Goal: Information Seeking & Learning: Compare options

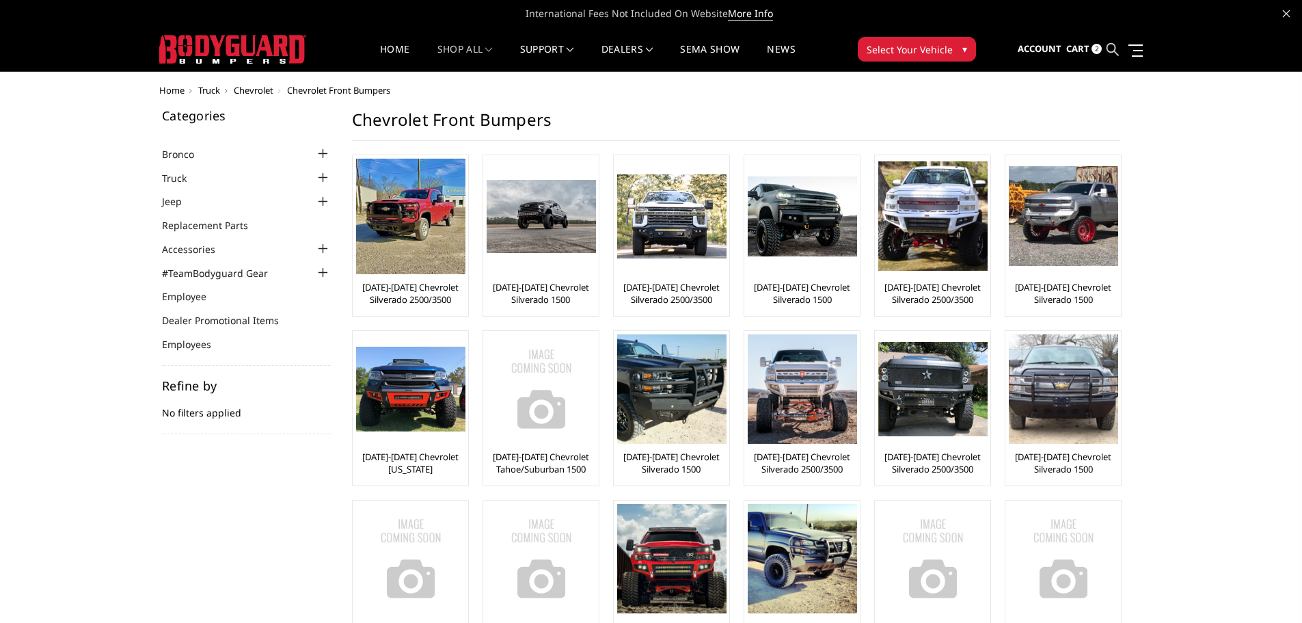
click at [1117, 48] on icon at bounding box center [1113, 49] width 12 height 12
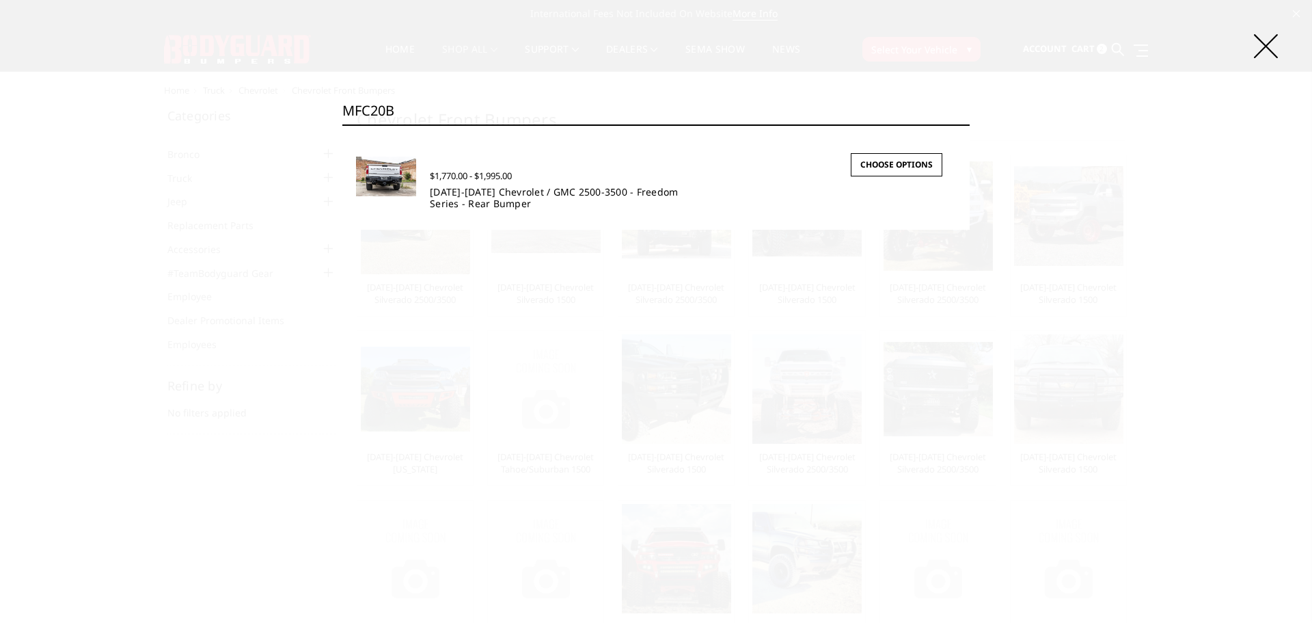
type input "MFC20B"
click at [475, 195] on link "2020-2025 Chevrolet / GMC 2500-3500 - Freedom Series - Rear Bumper" at bounding box center [554, 197] width 248 height 25
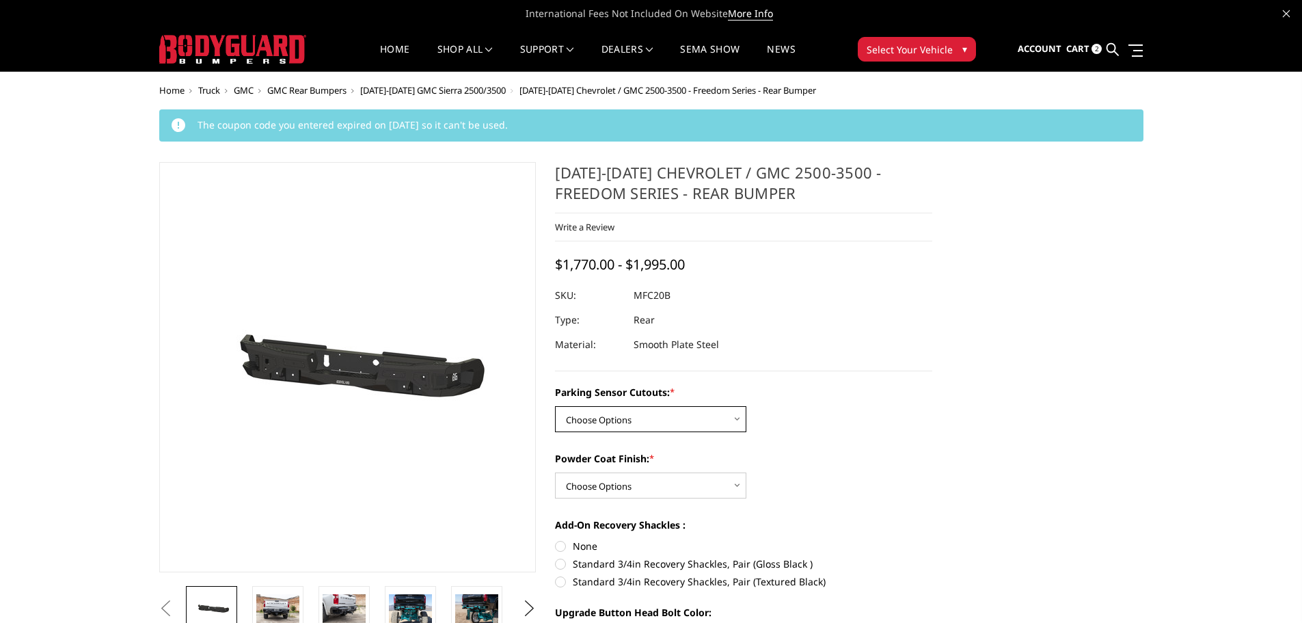
click at [735, 416] on select "Choose Options No - Without Parking Sensor Cutouts Yes - With Parking Sensor Cu…" at bounding box center [650, 419] width 191 height 26
click at [703, 423] on select "Choose Options No - Without Parking Sensor Cutouts Yes - With Parking Sensor Cu…" at bounding box center [650, 419] width 191 height 26
select select "2870"
click at [555, 406] on select "Choose Options No - Without Parking Sensor Cutouts Yes - With Parking Sensor Cu…" at bounding box center [650, 419] width 191 height 26
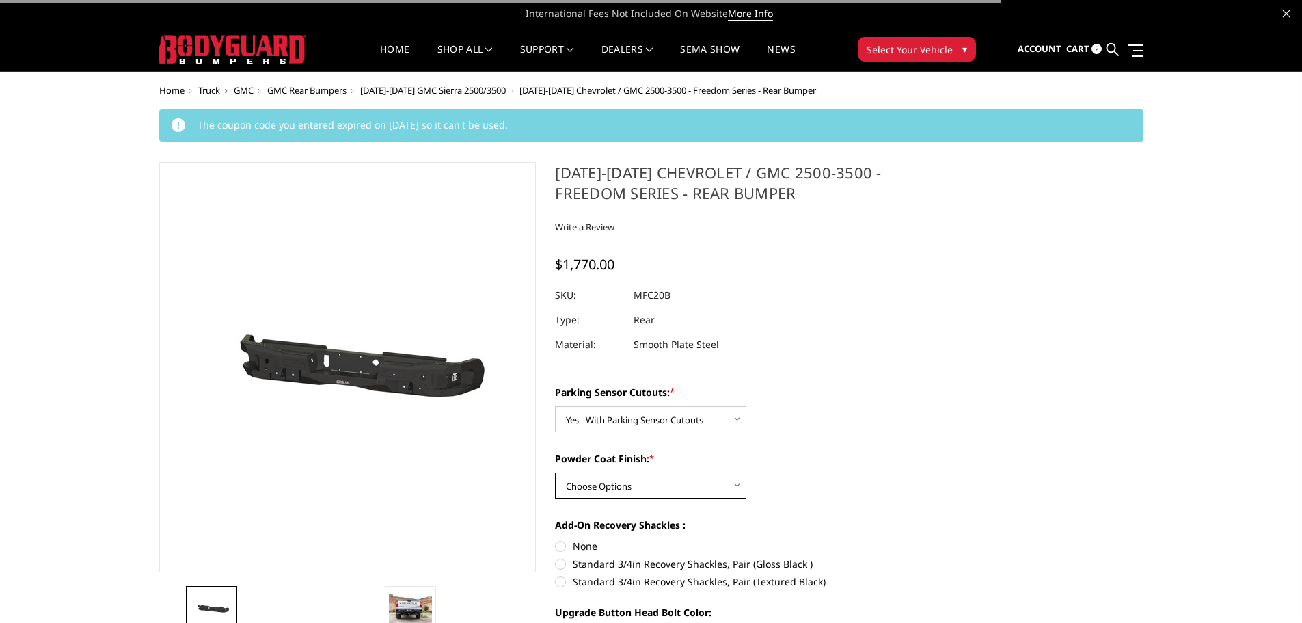
click at [672, 493] on select "Choose Options Bare Metal Texture Black Powder Coat" at bounding box center [650, 485] width 191 height 26
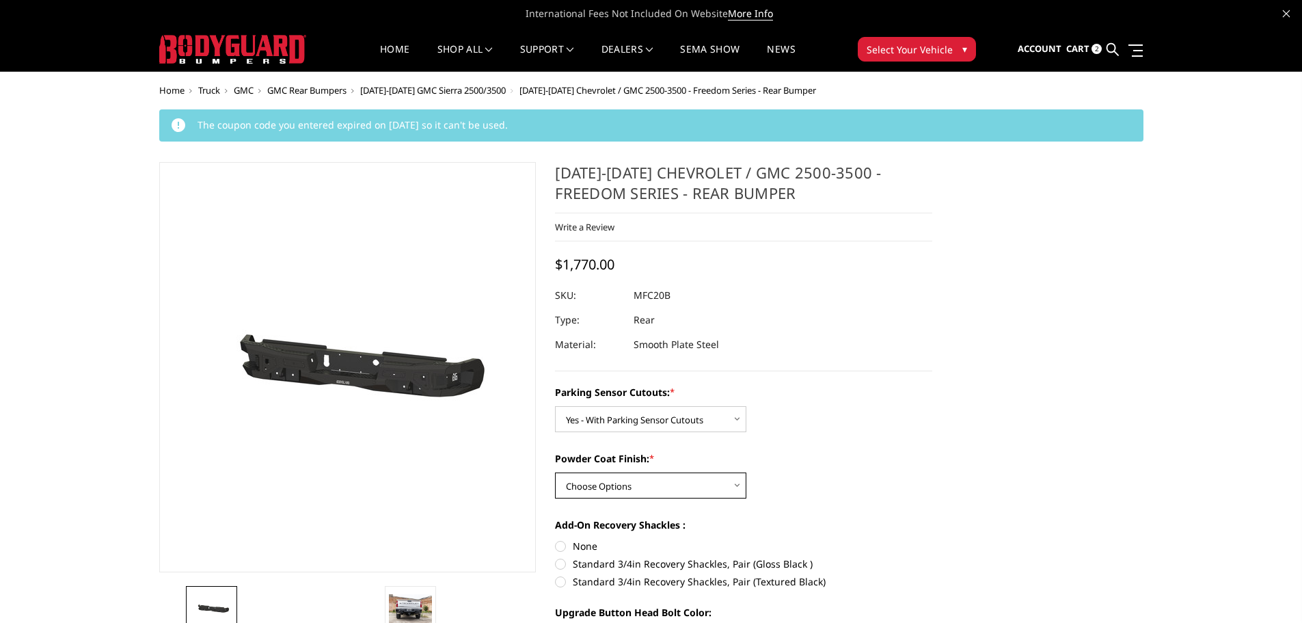
select select "2872"
click at [555, 472] on select "Choose Options Bare Metal Texture Black Powder Coat" at bounding box center [650, 485] width 191 height 26
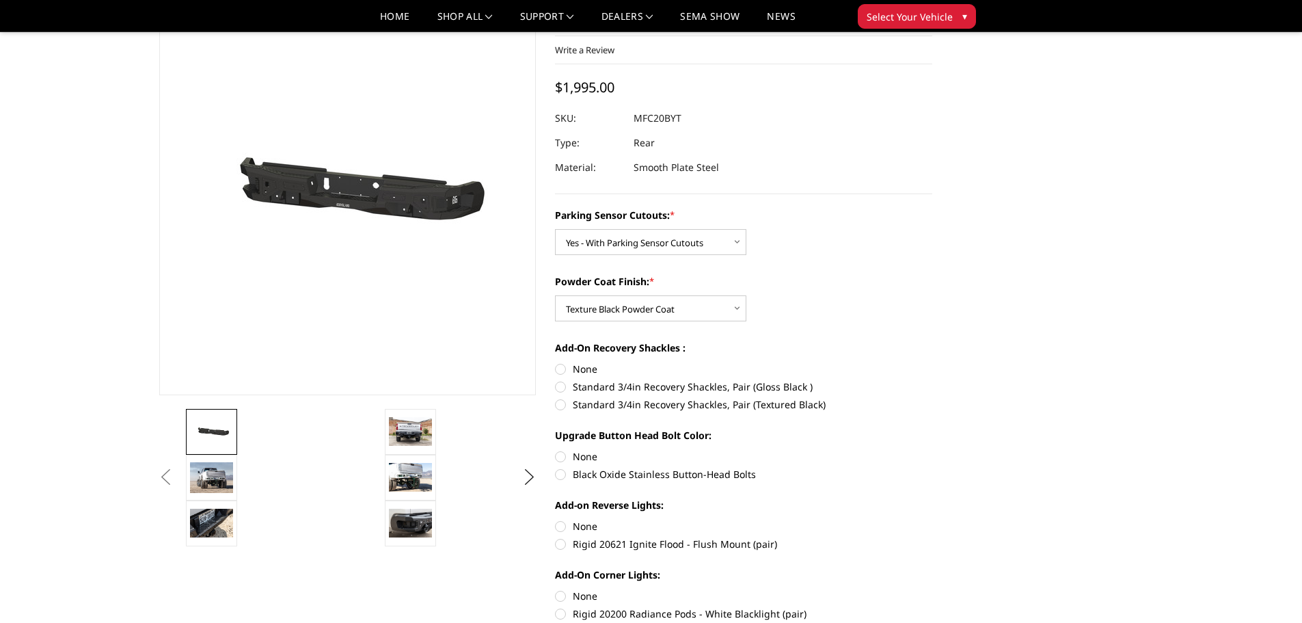
click at [561, 368] on label "None" at bounding box center [743, 369] width 377 height 14
click at [556, 362] on input "None" at bounding box center [555, 362] width 1 height 1
radio input "true"
click at [558, 455] on label "None" at bounding box center [743, 456] width 377 height 14
click at [556, 450] on input "None" at bounding box center [555, 449] width 1 height 1
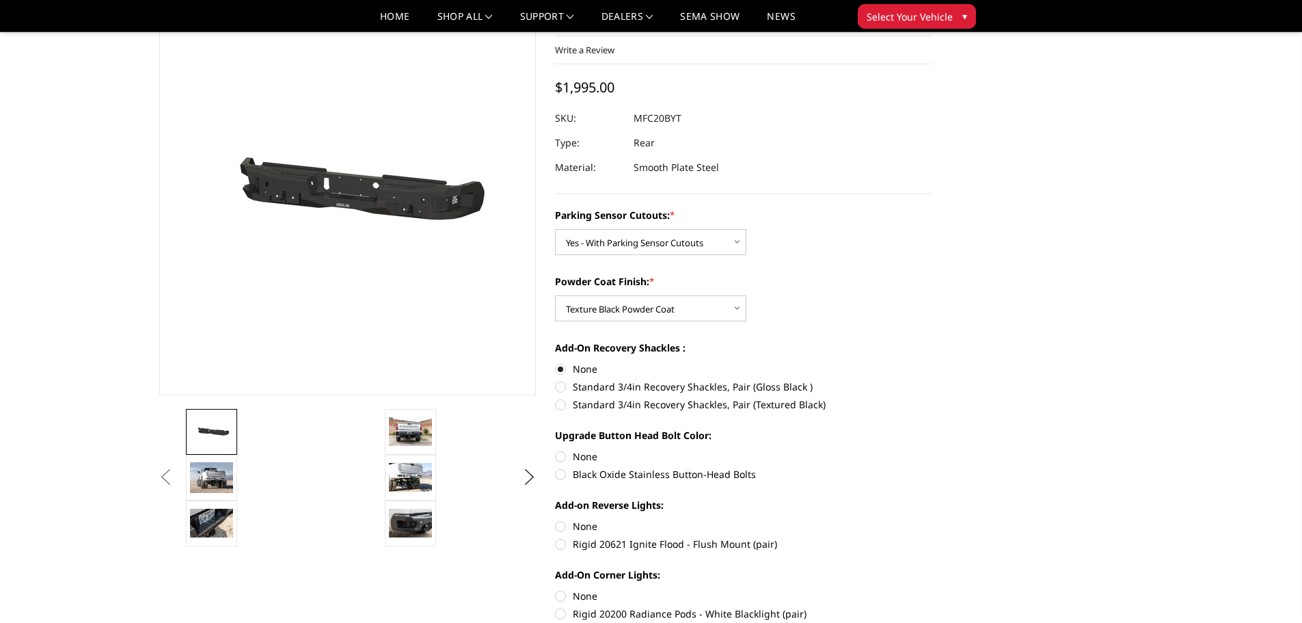
radio input "true"
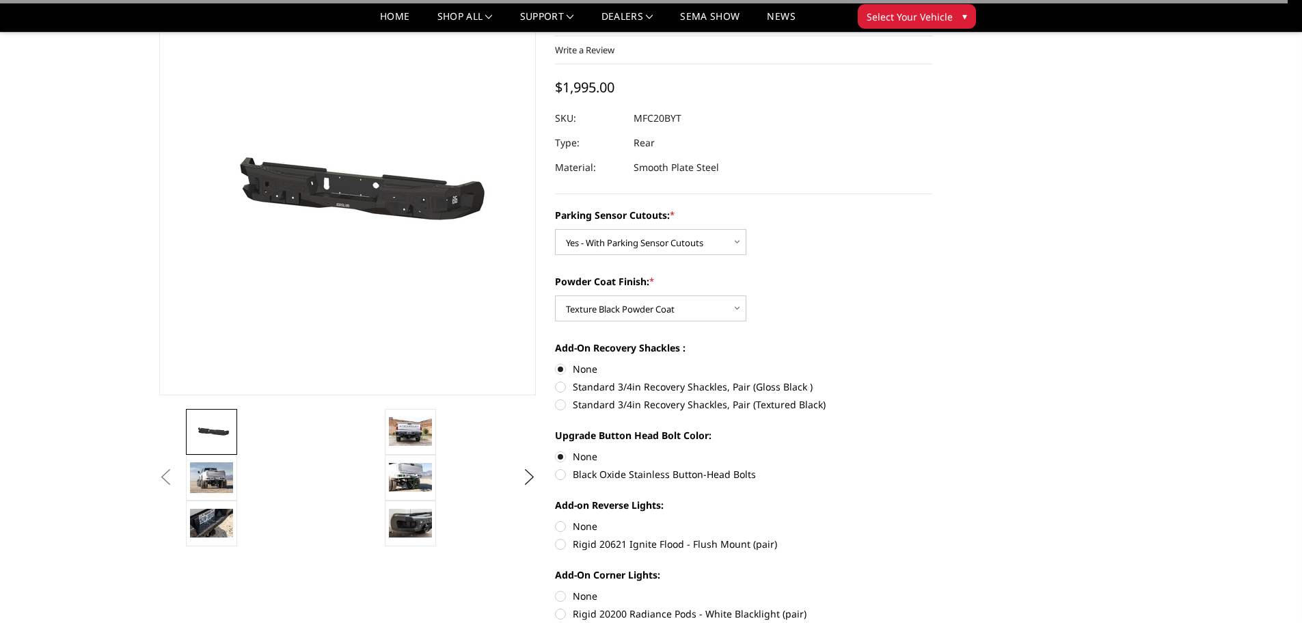
click at [558, 521] on label "None" at bounding box center [743, 526] width 377 height 14
click at [556, 519] on input "None" at bounding box center [555, 519] width 1 height 1
radio input "true"
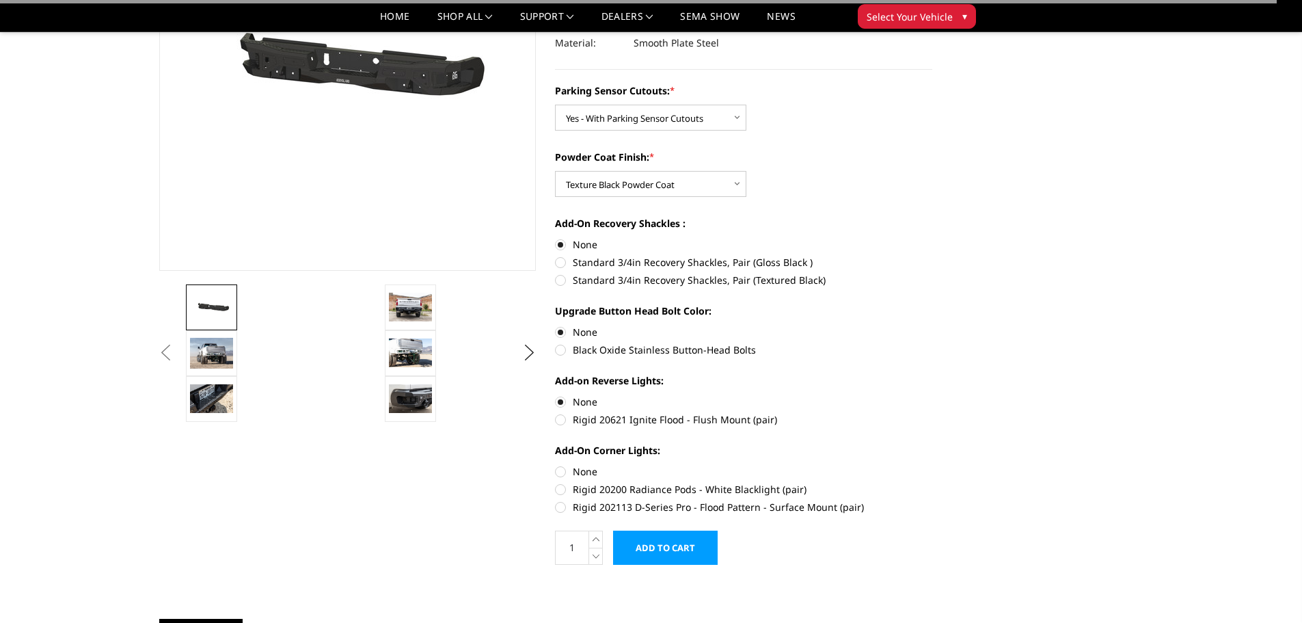
scroll to position [273, 0]
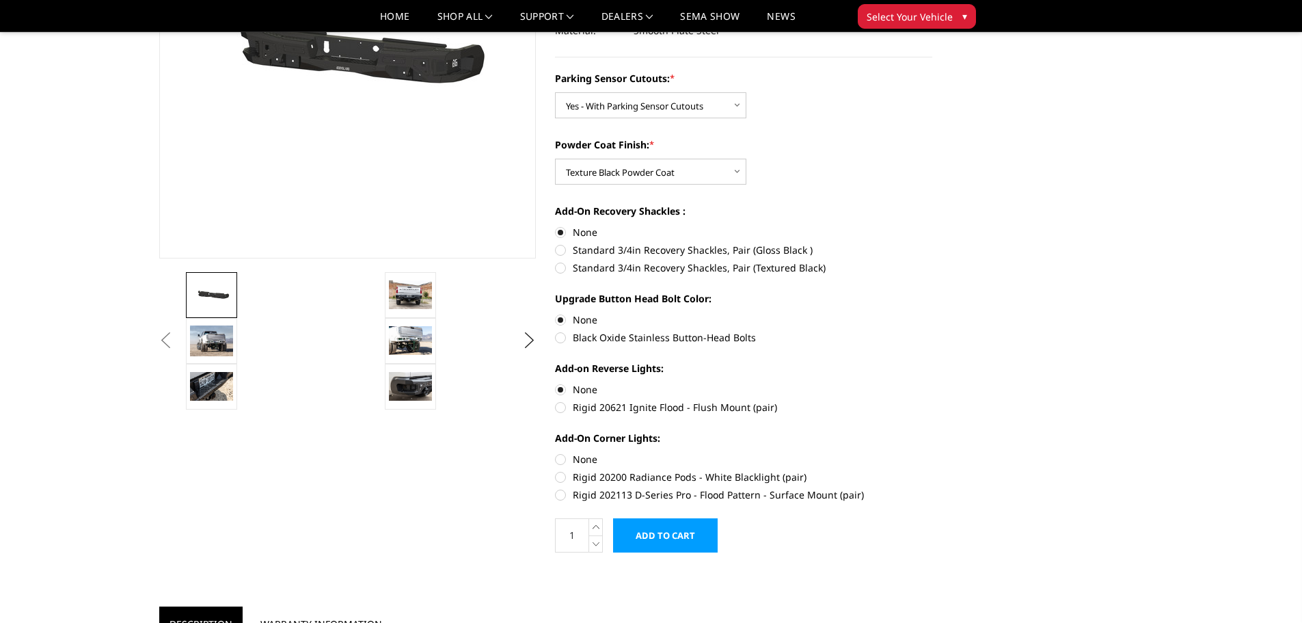
click at [556, 457] on label "None" at bounding box center [743, 459] width 377 height 14
click at [556, 452] on input "None" at bounding box center [555, 452] width 1 height 1
radio input "true"
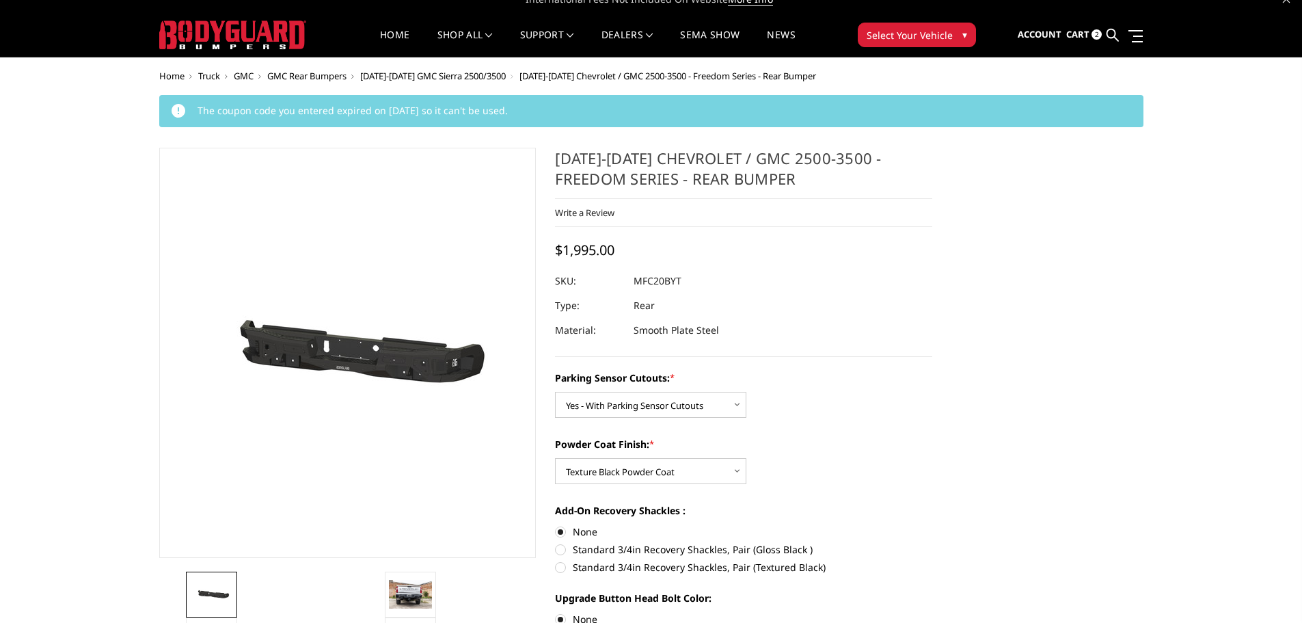
scroll to position [0, 0]
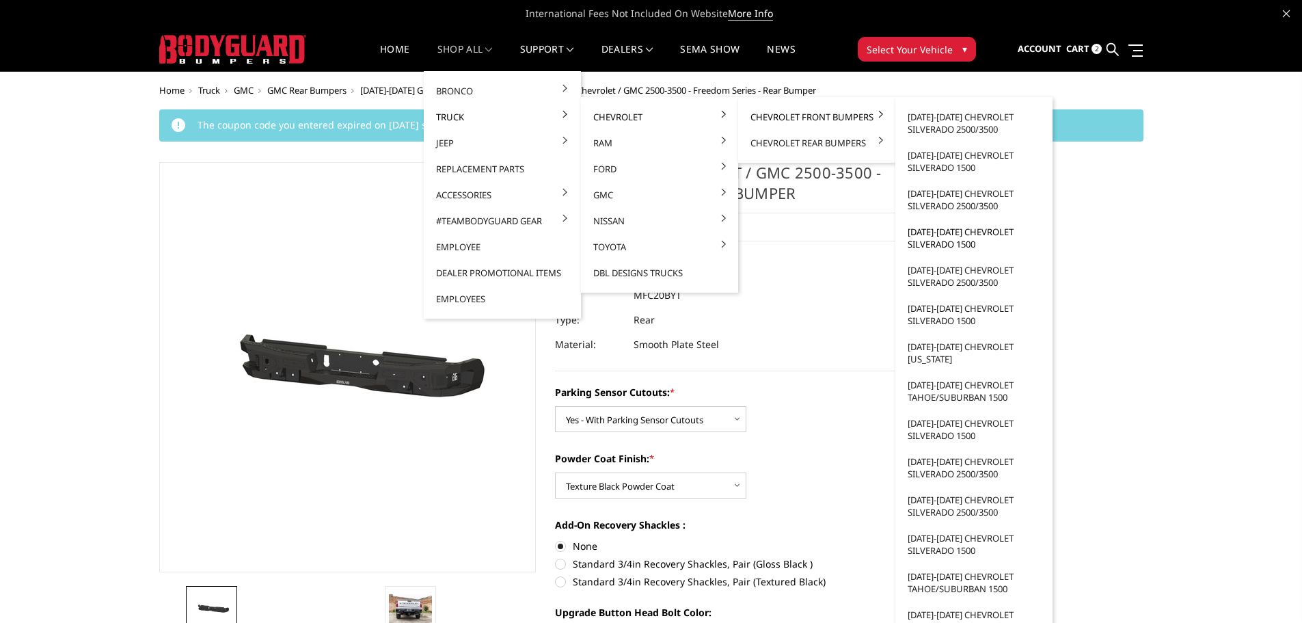
click at [947, 242] on link "[DATE]-[DATE] Chevrolet Silverado 1500" at bounding box center [974, 238] width 146 height 38
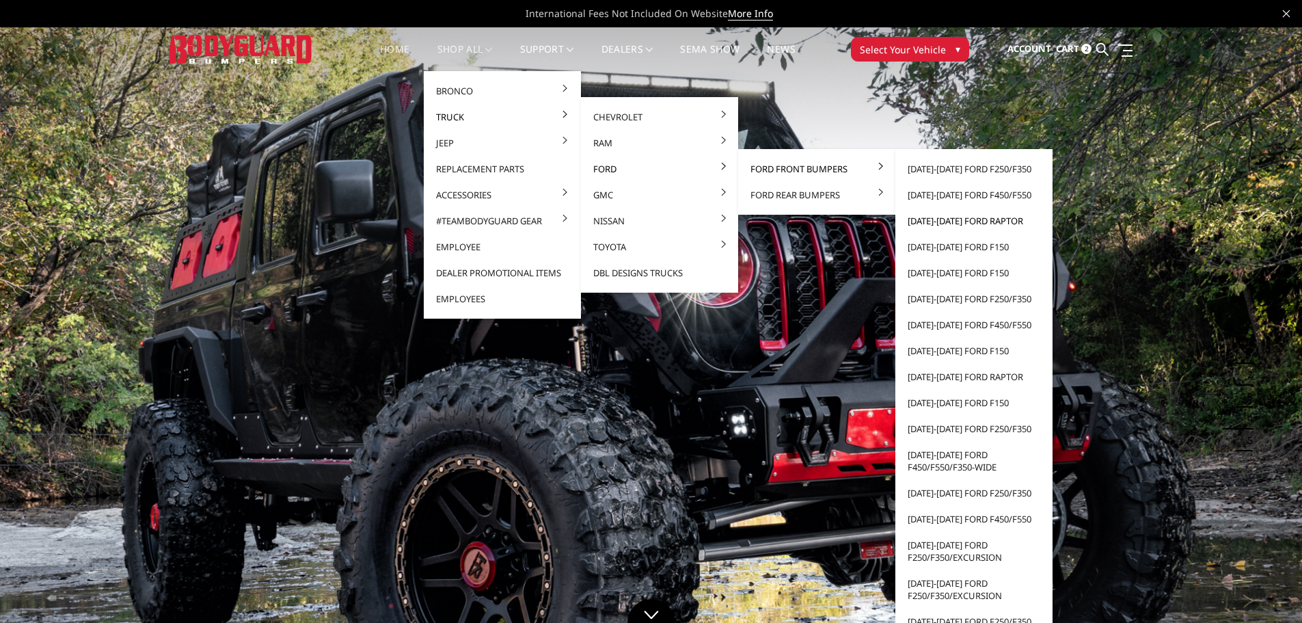
click at [939, 221] on link "[DATE]-[DATE] Ford Raptor" at bounding box center [974, 221] width 146 height 26
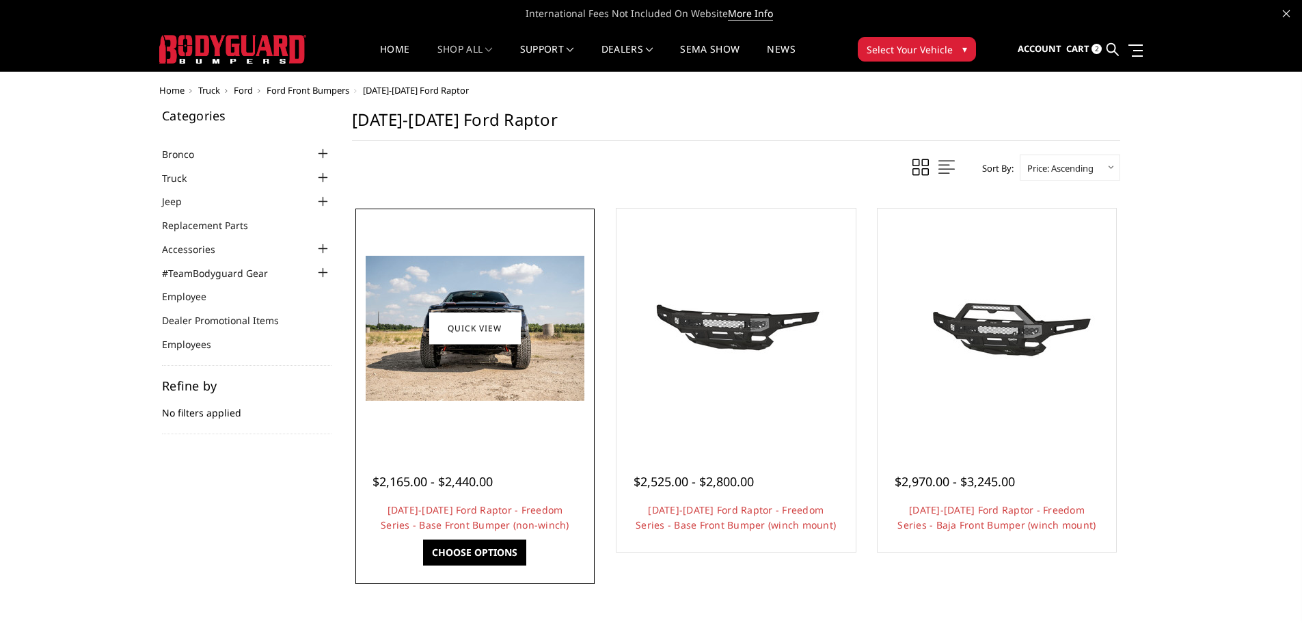
click at [492, 370] on img at bounding box center [475, 328] width 219 height 145
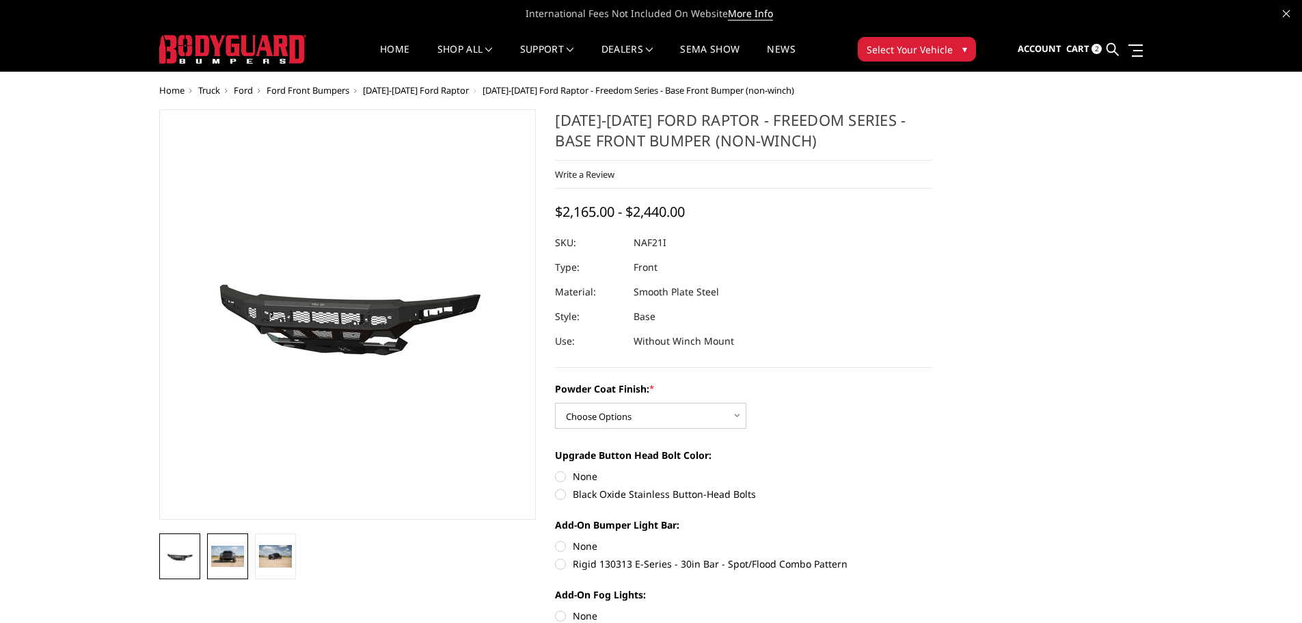
click at [228, 564] on img at bounding box center [227, 556] width 33 height 22
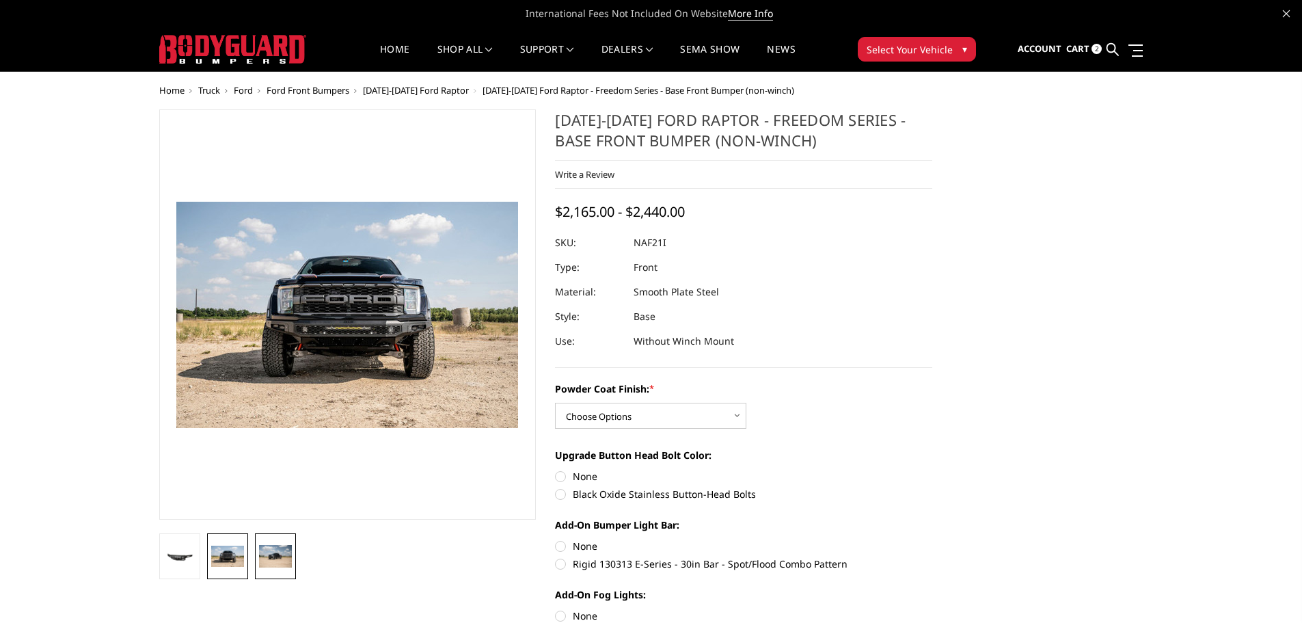
click at [273, 567] on img at bounding box center [275, 556] width 33 height 22
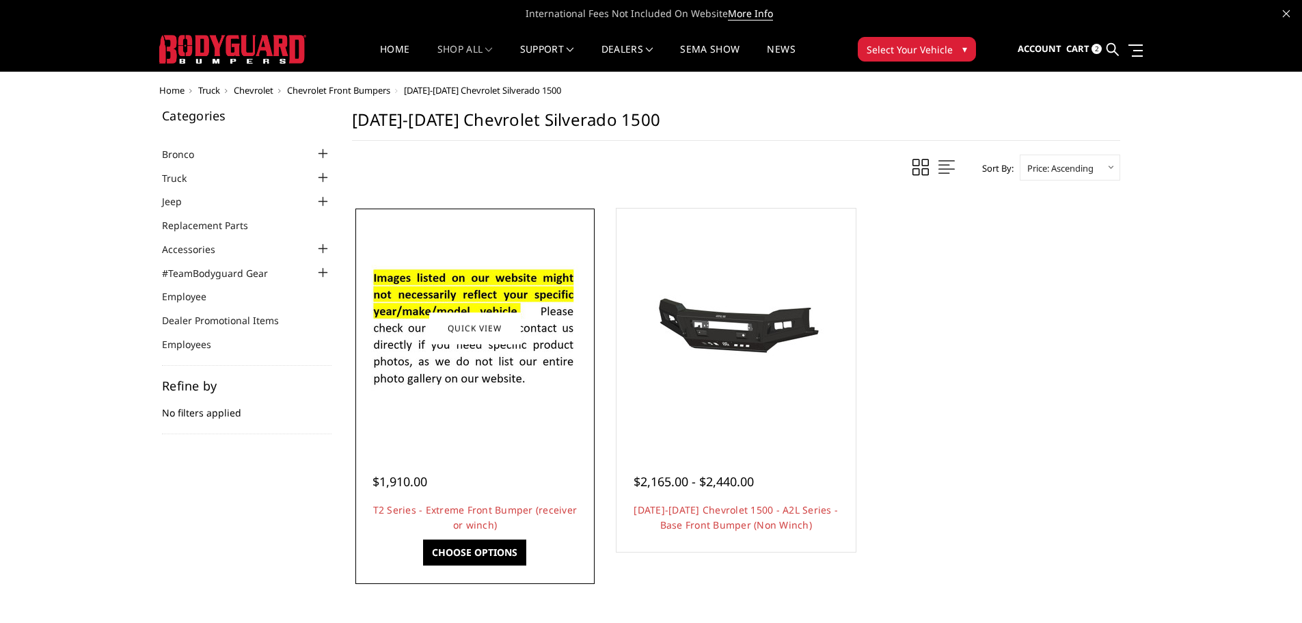
click at [458, 364] on img at bounding box center [475, 328] width 219 height 149
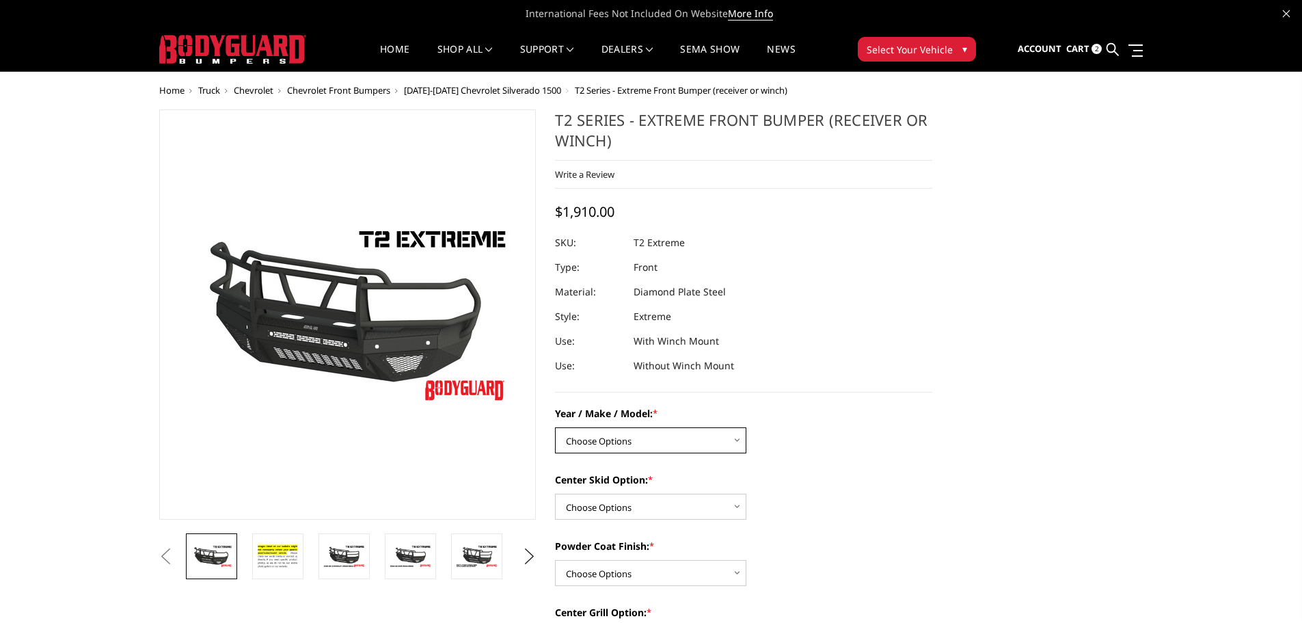
click at [703, 445] on select "Choose Options Chevrolet 19-21 1500 Chevrolet 15-19 2500 / 3500 Chevrolet 20-23…" at bounding box center [650, 440] width 191 height 26
click at [846, 446] on div "Year / Make / Model: * Choose Options Chevrolet 19-21 1500 Chevrolet 15-19 2500…" at bounding box center [743, 429] width 377 height 47
click at [530, 559] on button "Next" at bounding box center [529, 556] width 21 height 21
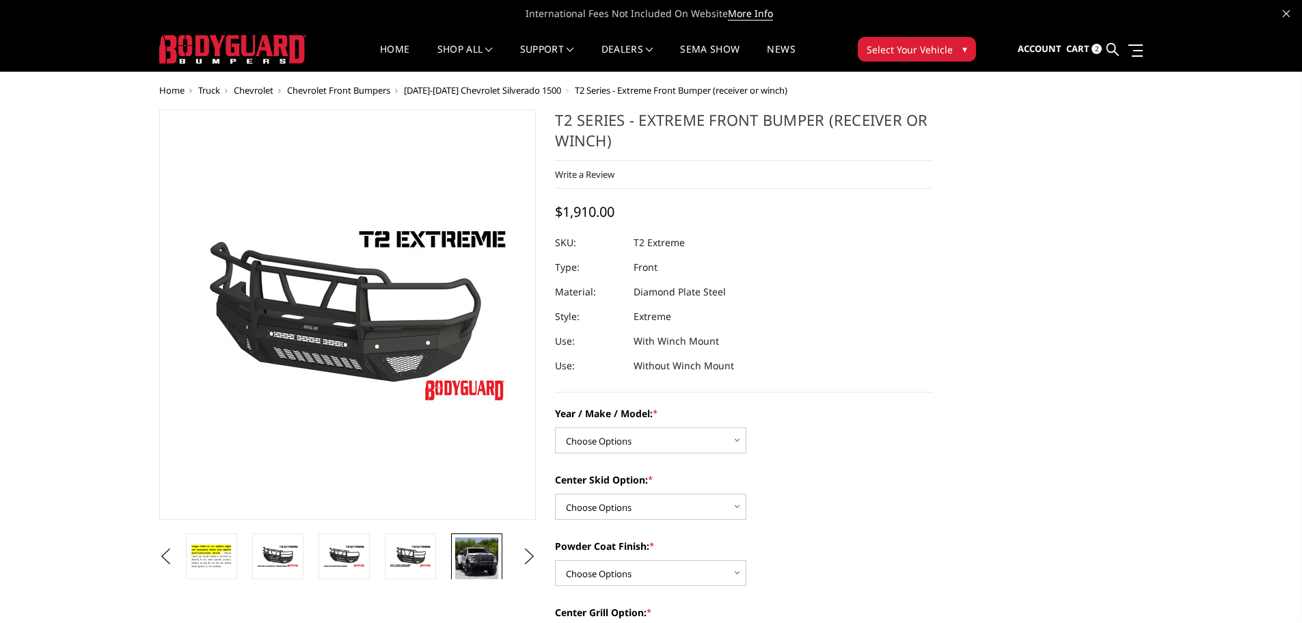
click at [474, 558] on img at bounding box center [476, 560] width 43 height 47
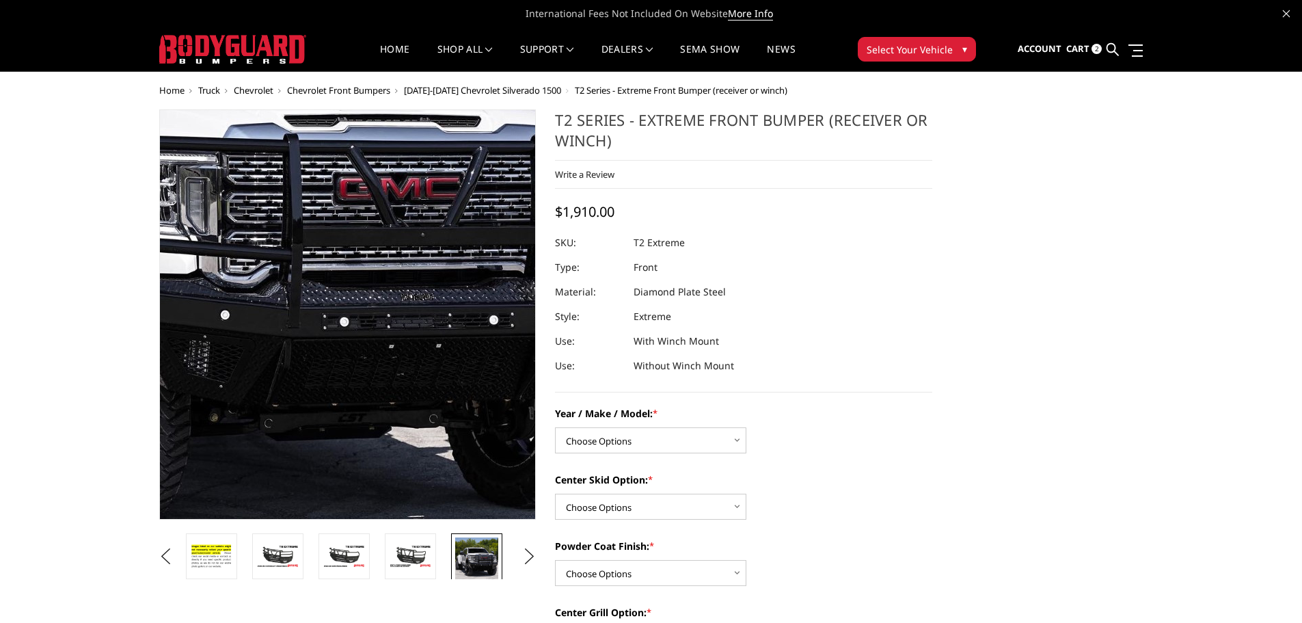
click at [432, 372] on img at bounding box center [253, 249] width 798 height 875
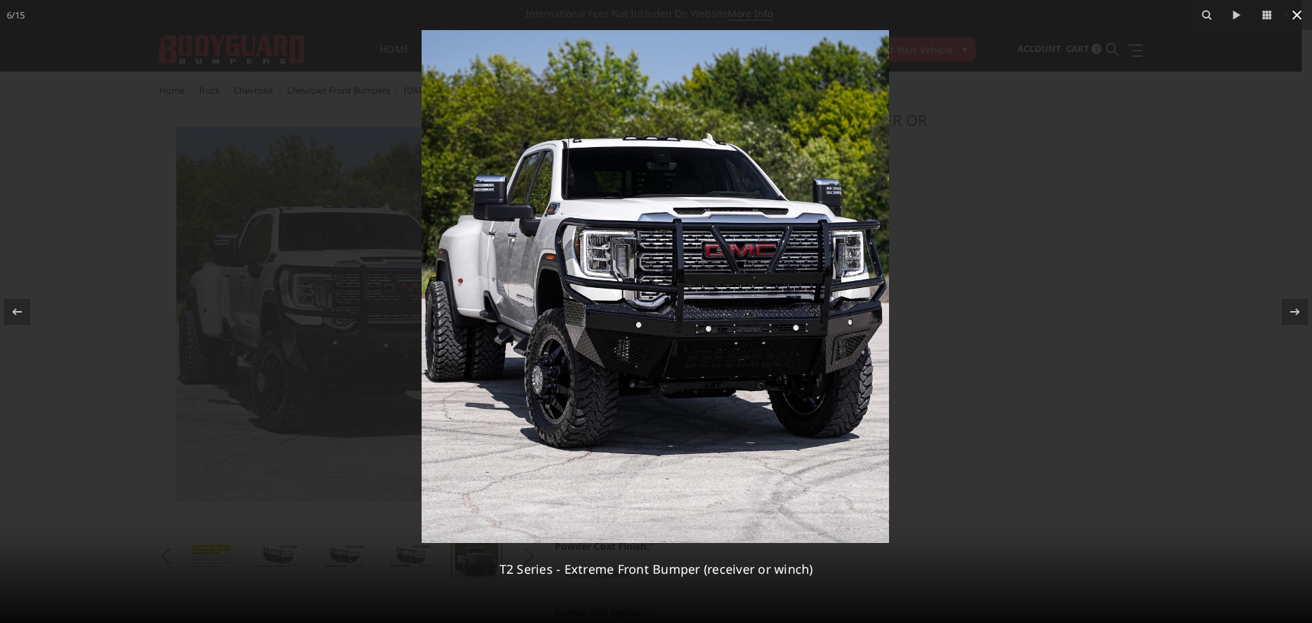
click at [1299, 21] on icon at bounding box center [1297, 15] width 16 height 16
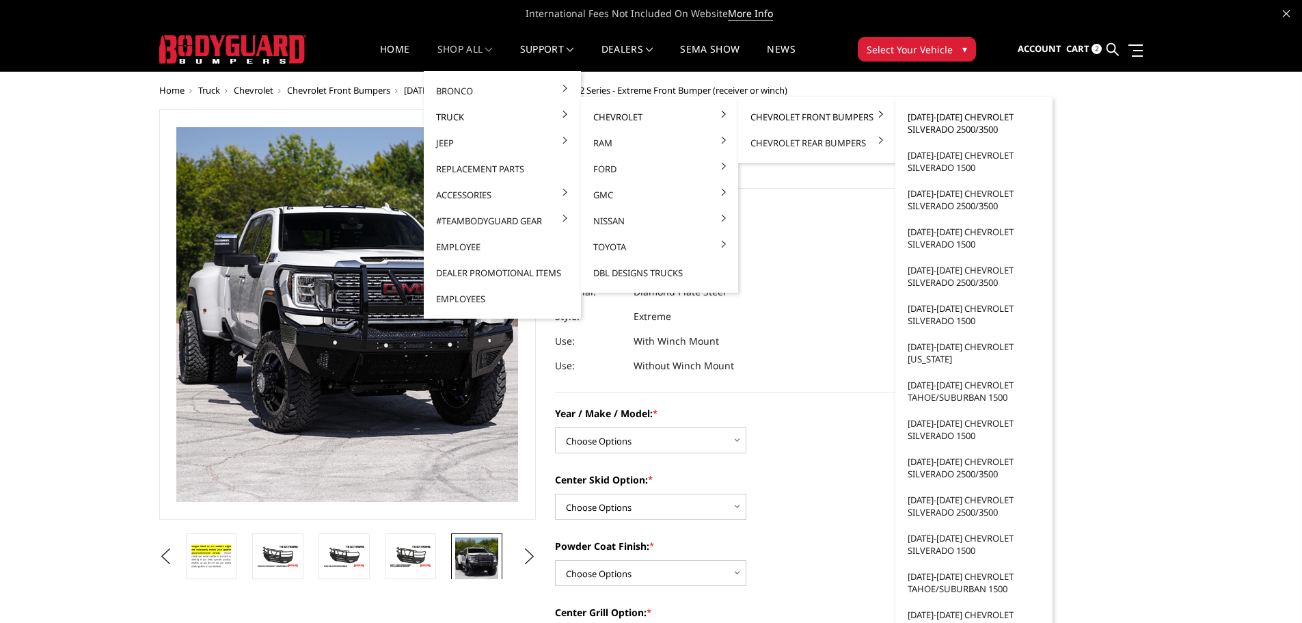
click at [945, 131] on link "[DATE]-[DATE] Chevrolet Silverado 2500/3500" at bounding box center [974, 123] width 146 height 38
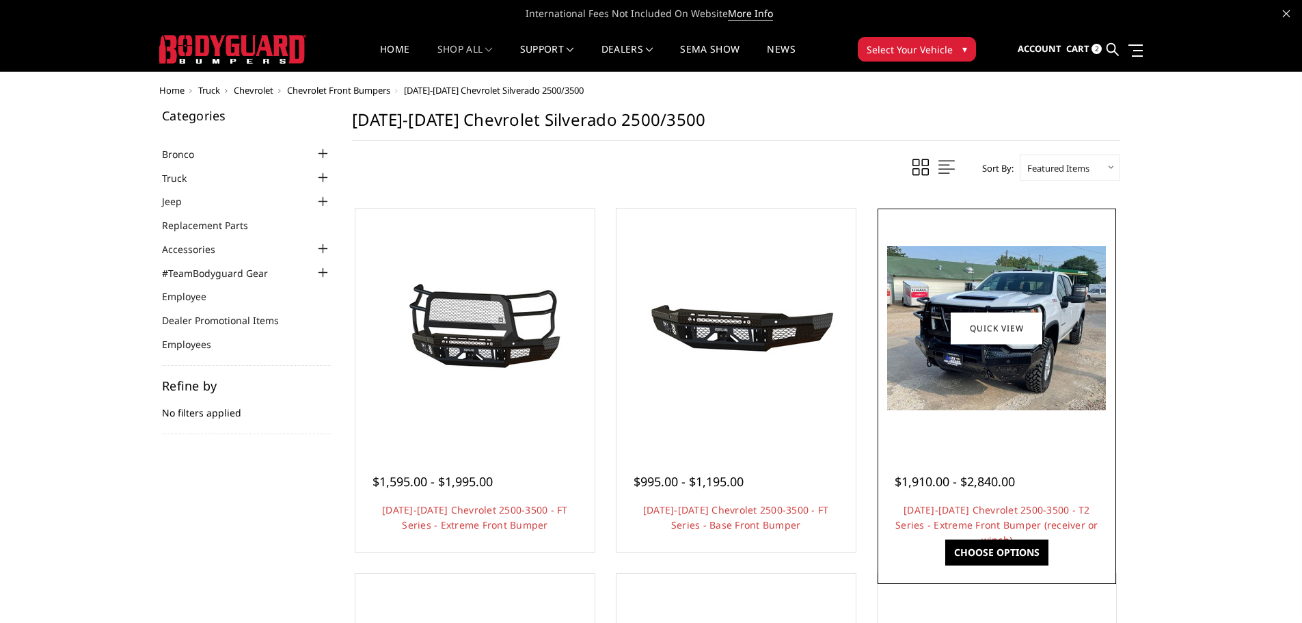
click at [999, 378] on img at bounding box center [996, 328] width 219 height 164
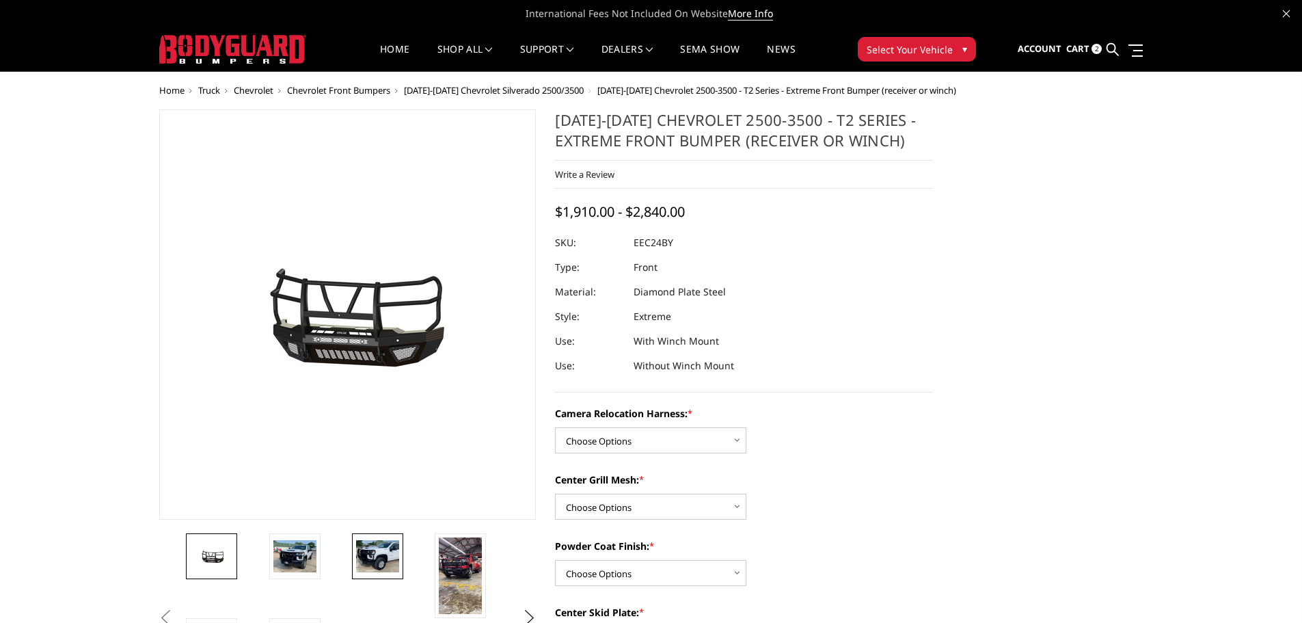
click at [383, 552] on img at bounding box center [377, 556] width 43 height 32
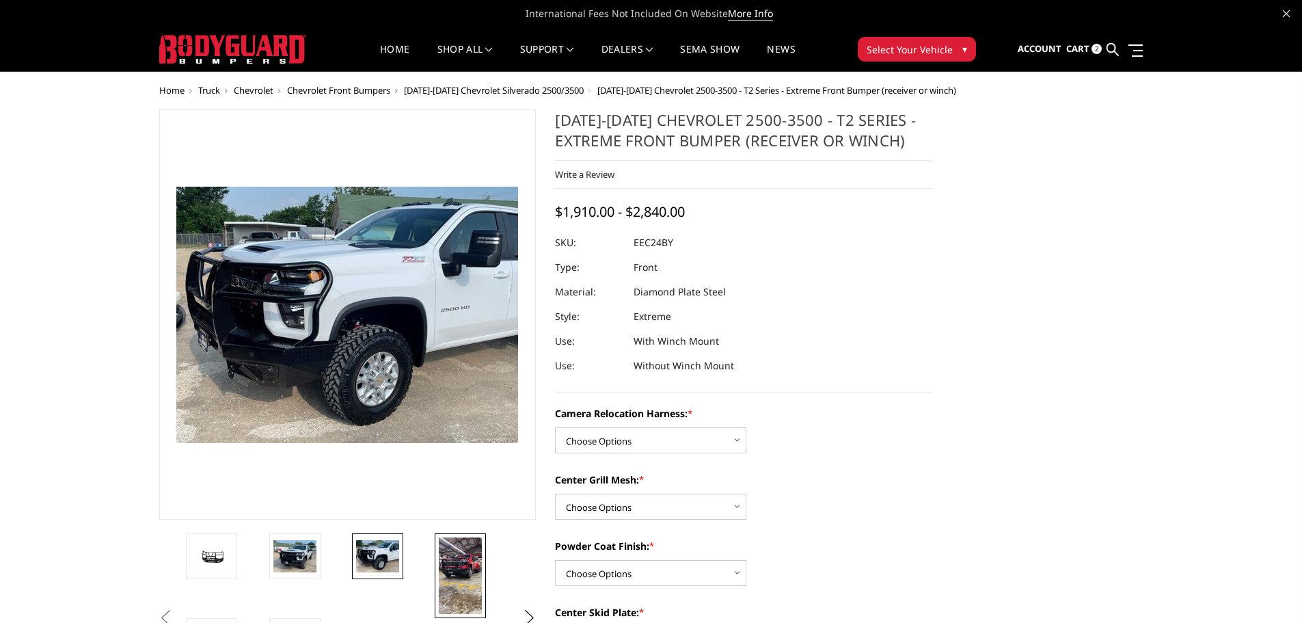
click at [465, 560] on img at bounding box center [460, 575] width 43 height 77
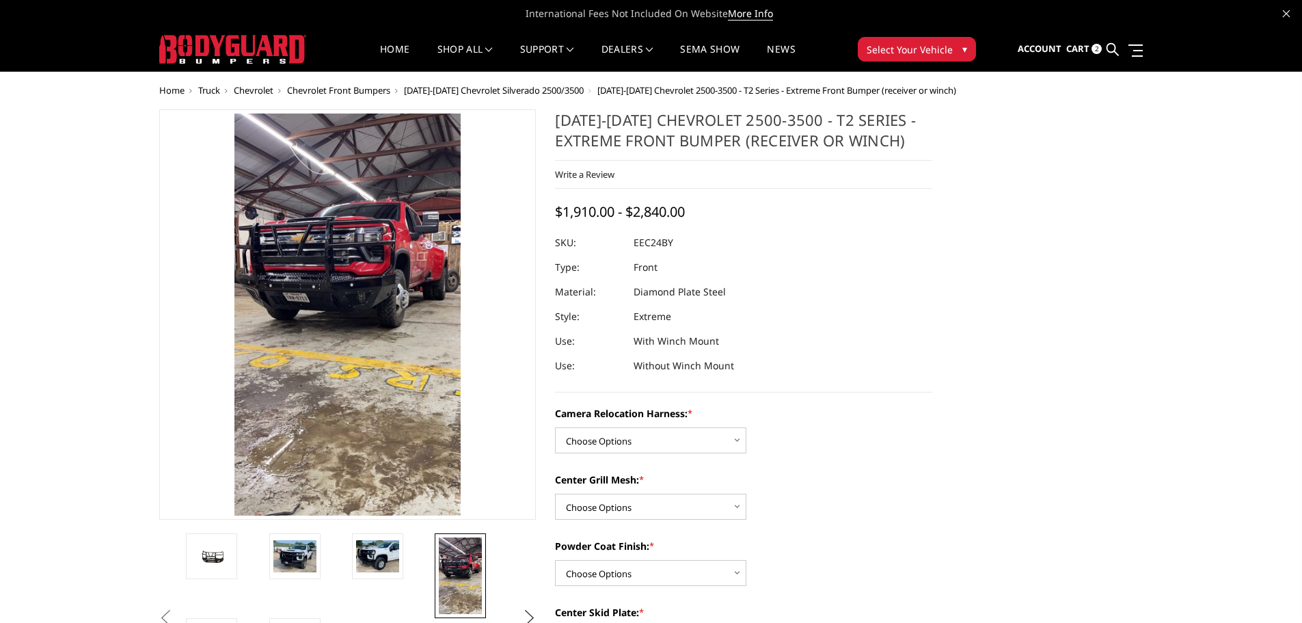
click at [524, 610] on button "Next" at bounding box center [529, 618] width 21 height 21
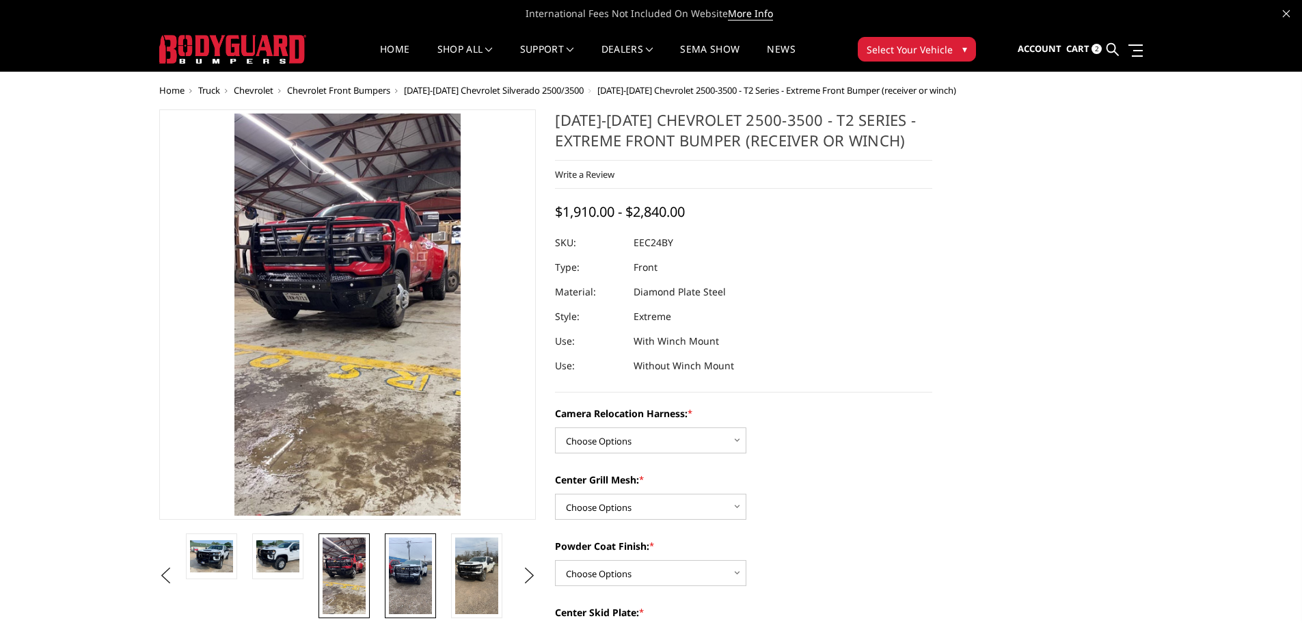
click at [413, 578] on img at bounding box center [410, 575] width 43 height 77
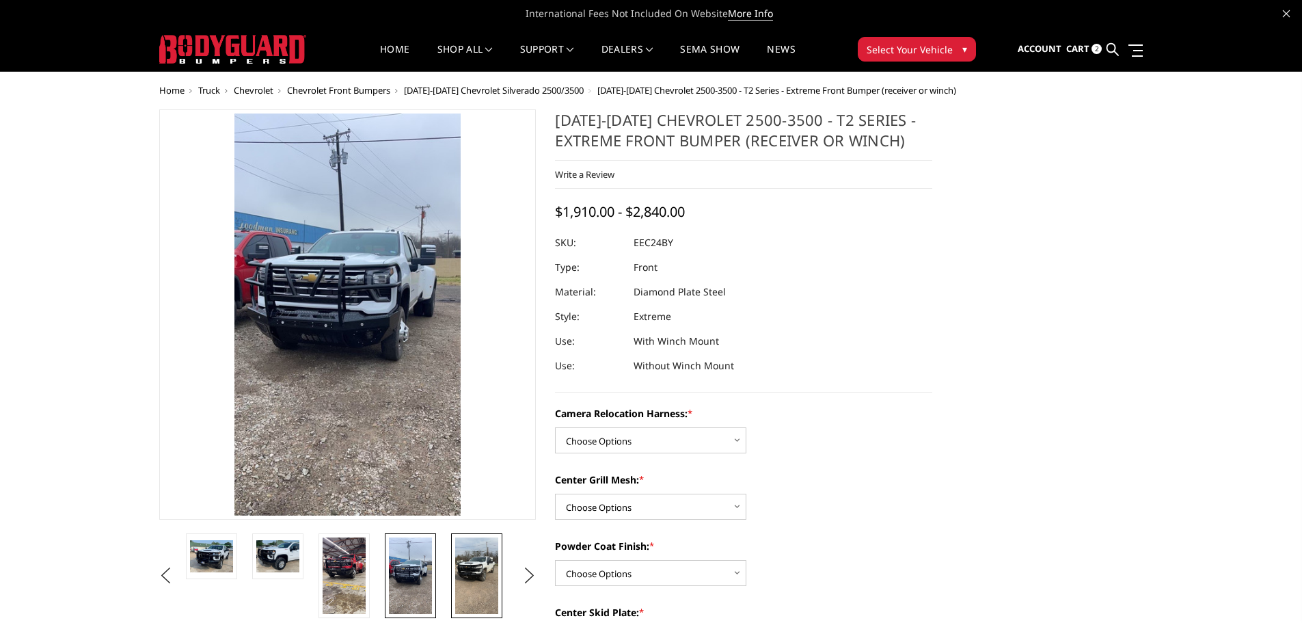
click at [484, 575] on img at bounding box center [476, 575] width 43 height 77
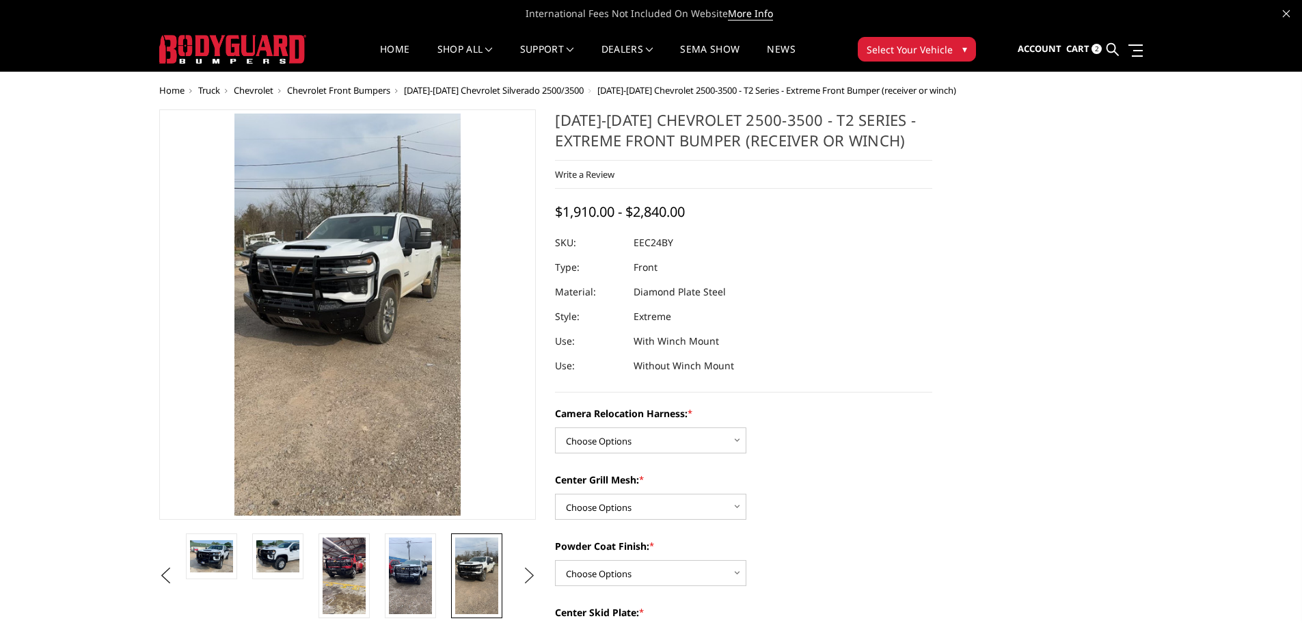
click at [528, 573] on button "Next" at bounding box center [529, 575] width 21 height 21
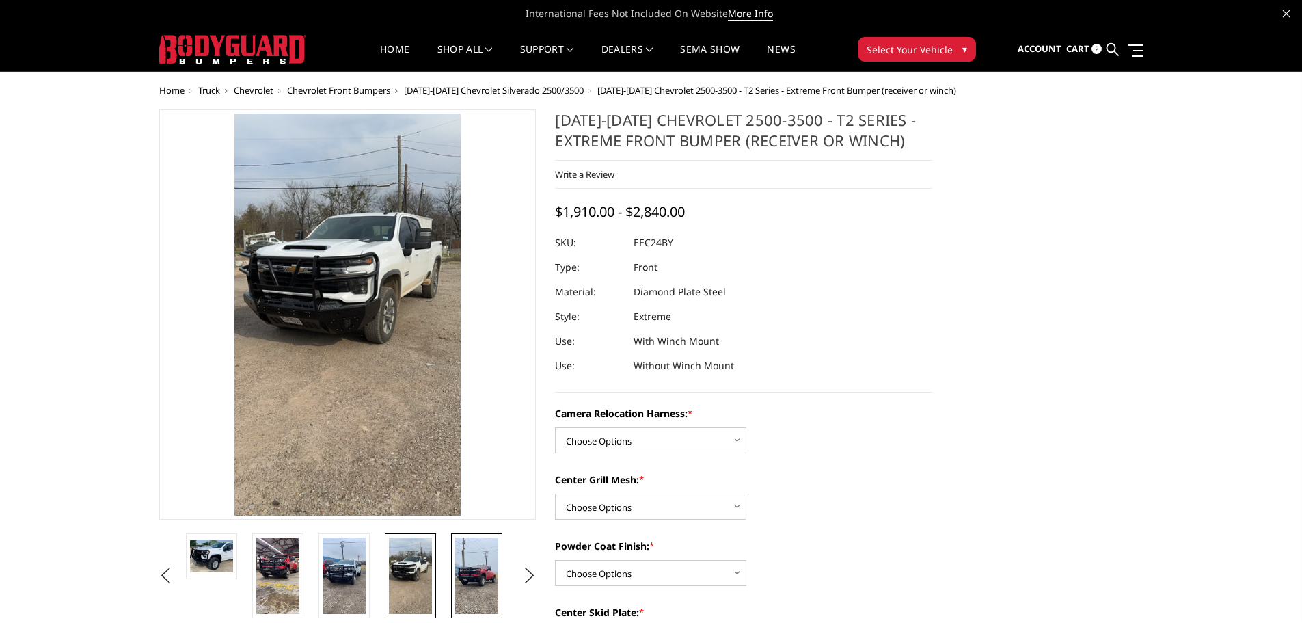
click at [459, 569] on img at bounding box center [476, 575] width 43 height 77
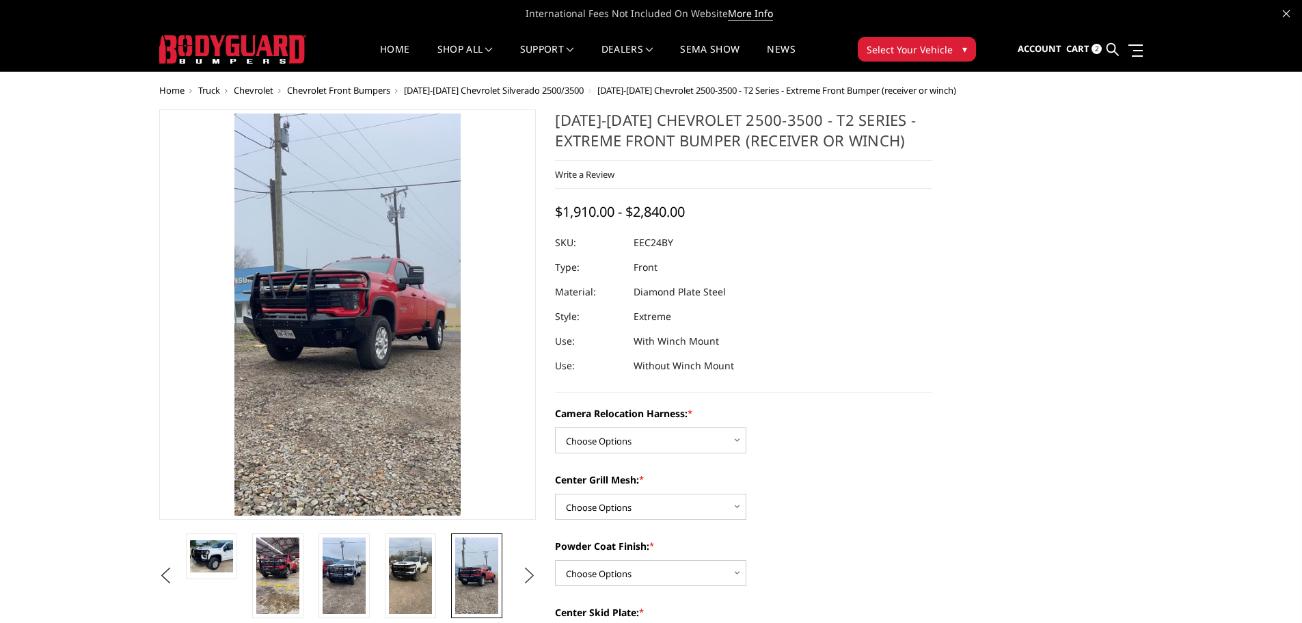
click at [531, 571] on button "Next" at bounding box center [529, 575] width 21 height 21
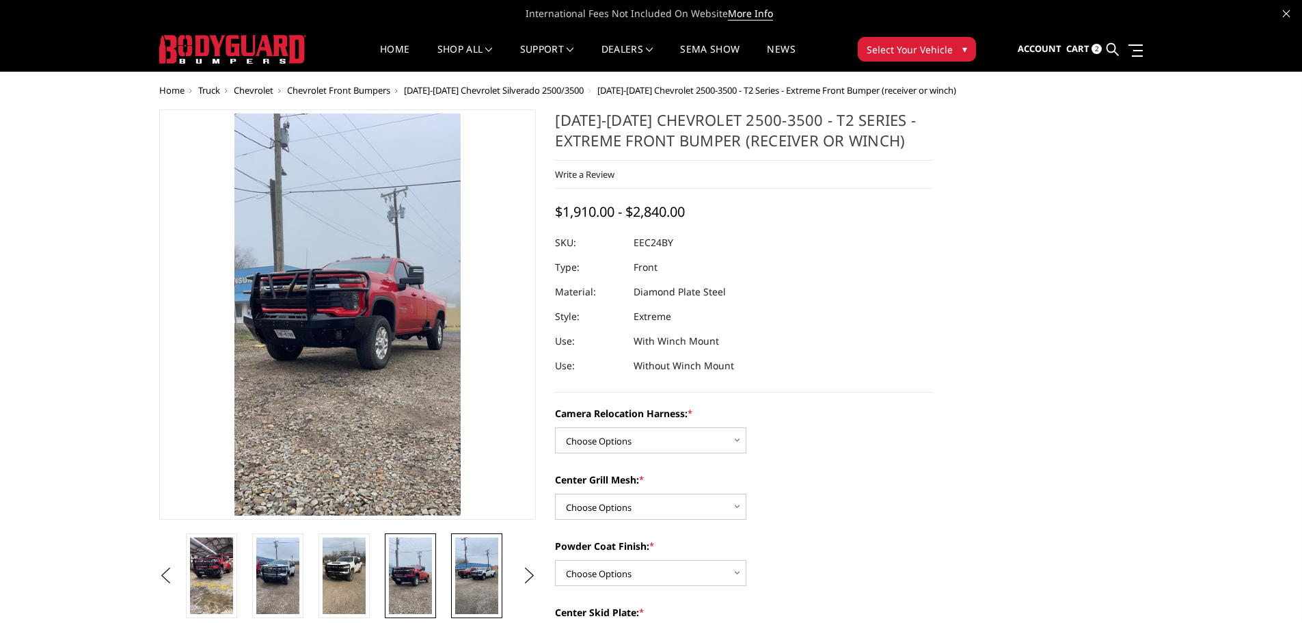
click at [478, 574] on img at bounding box center [476, 575] width 43 height 77
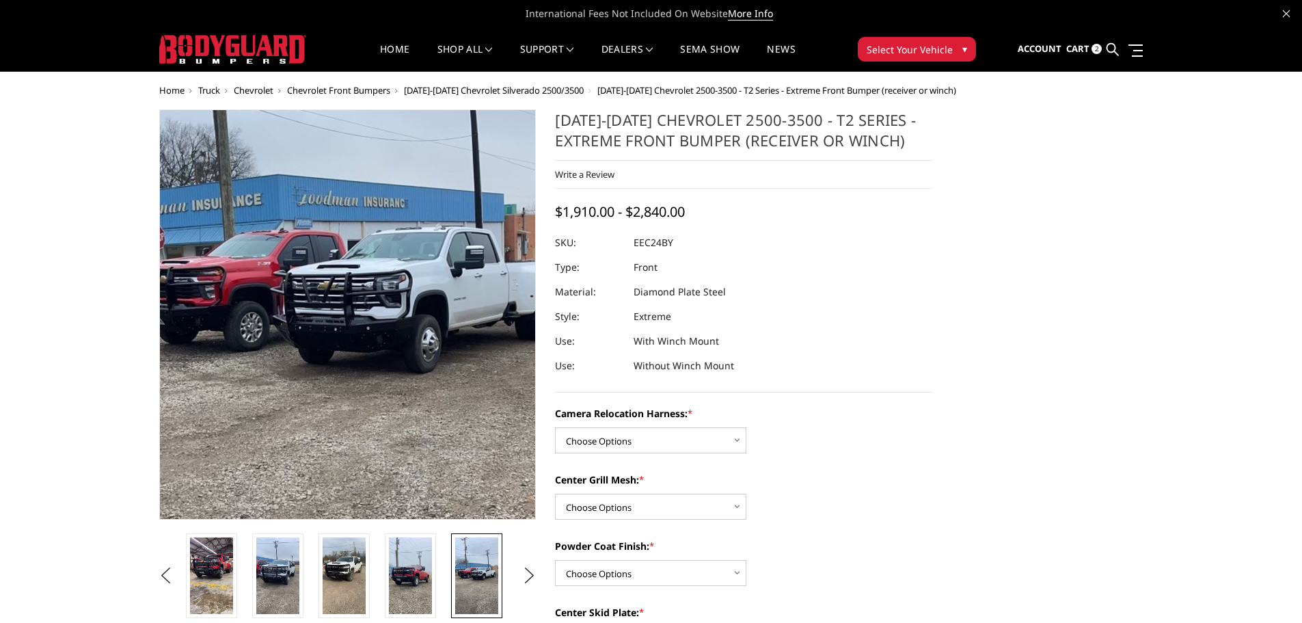
click at [360, 307] on img at bounding box center [344, 322] width 492 height 875
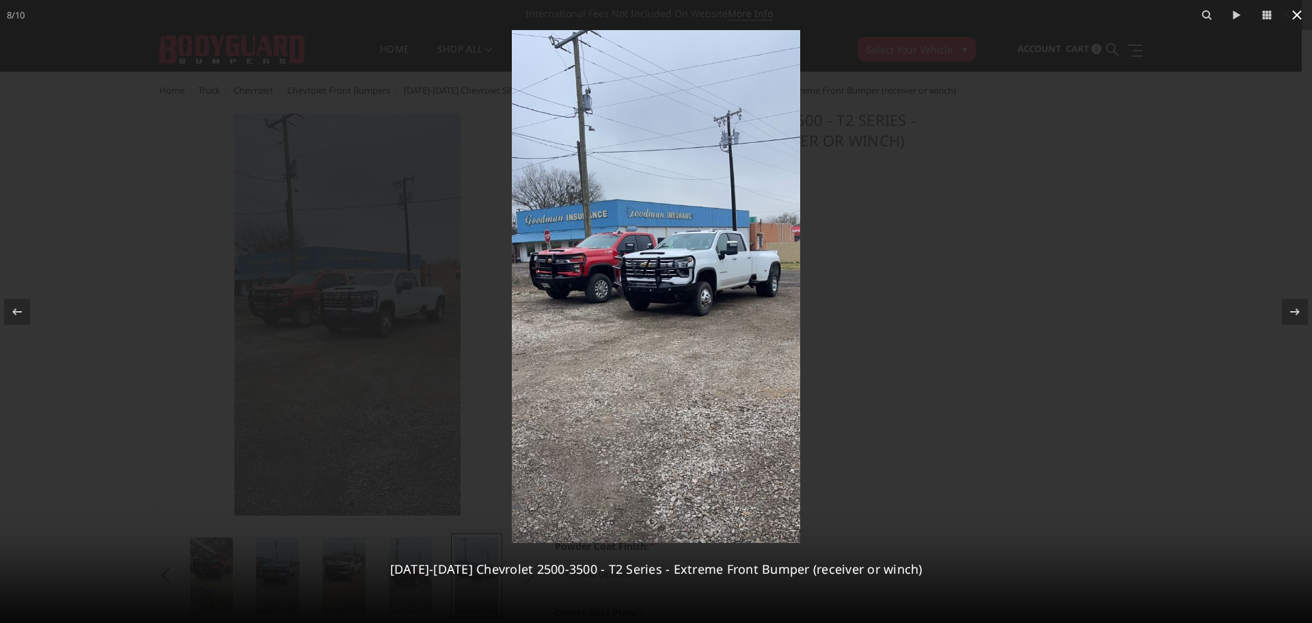
click at [1297, 22] on icon at bounding box center [1297, 15] width 16 height 16
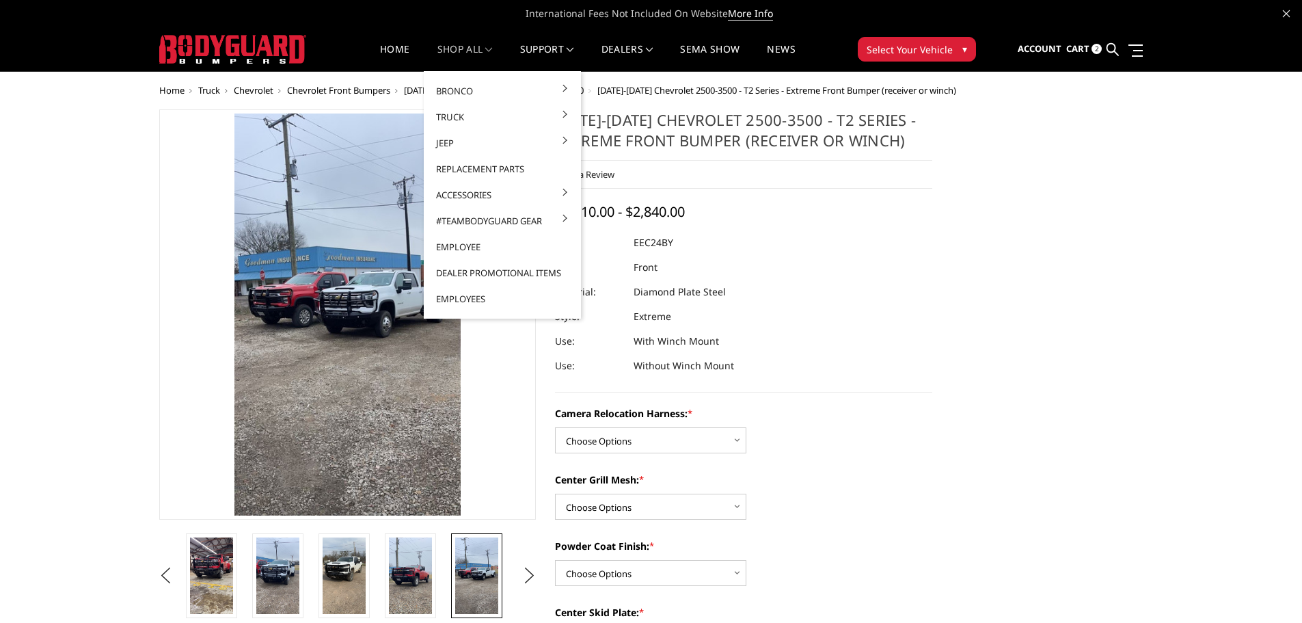
click at [474, 54] on link "shop all" at bounding box center [464, 57] width 55 height 27
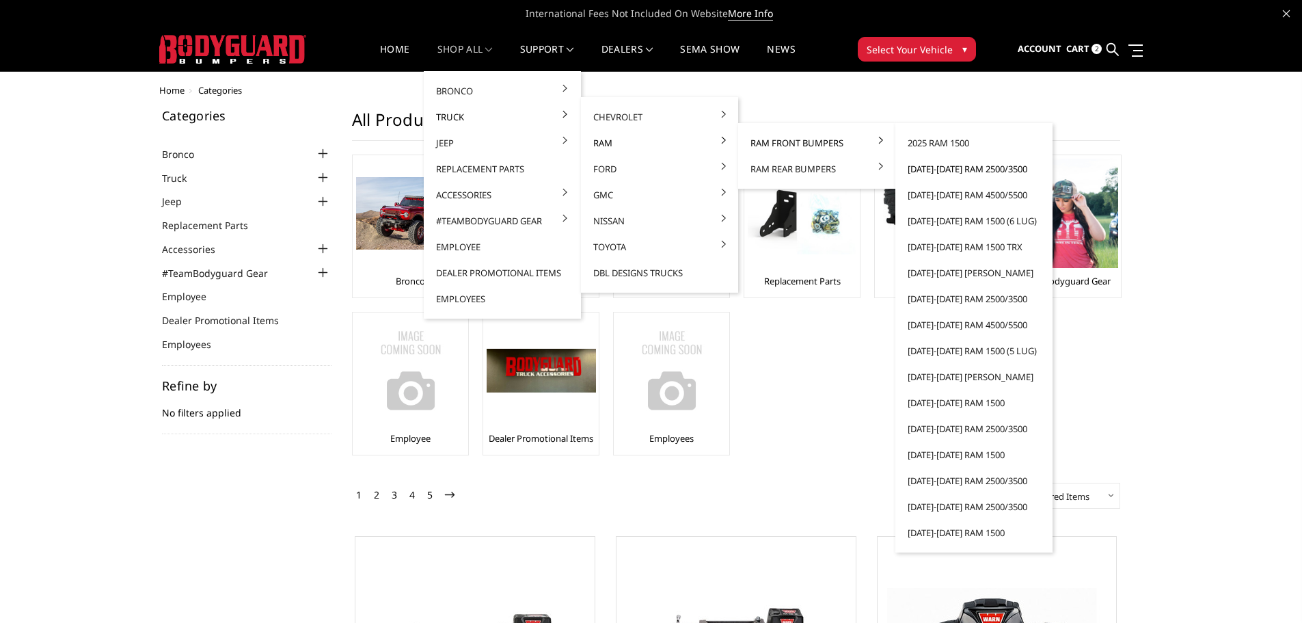
click at [945, 172] on link "[DATE]-[DATE] Ram 2500/3500" at bounding box center [974, 169] width 146 height 26
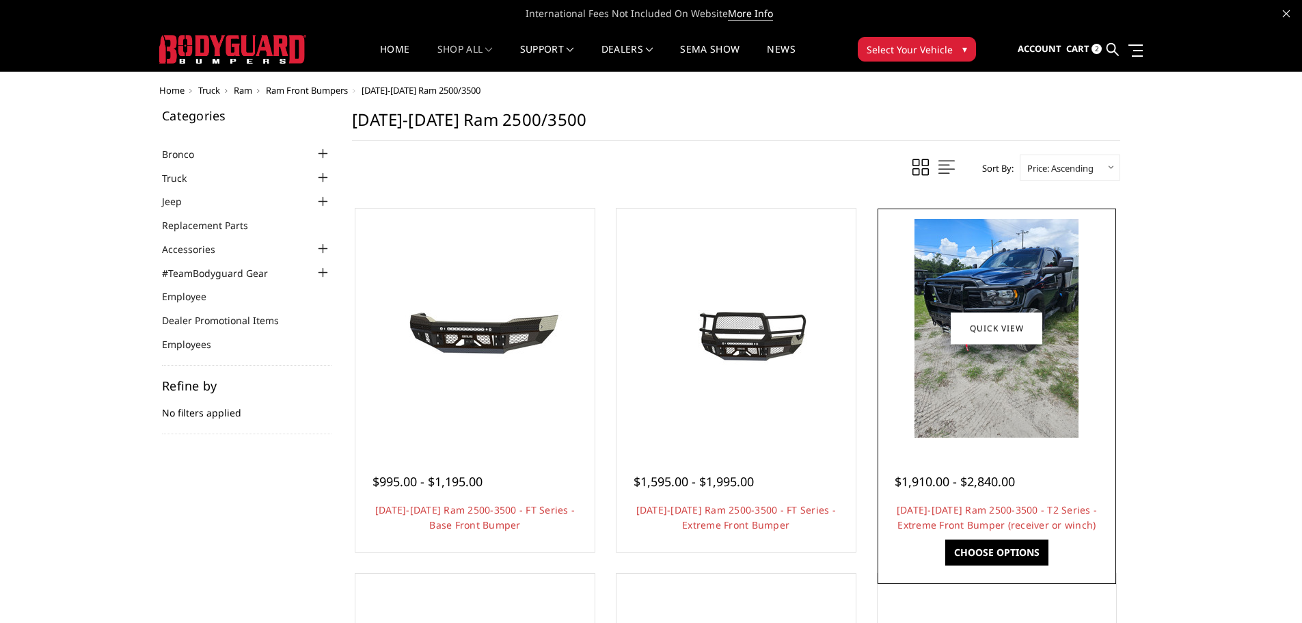
click at [1004, 394] on img at bounding box center [996, 328] width 164 height 219
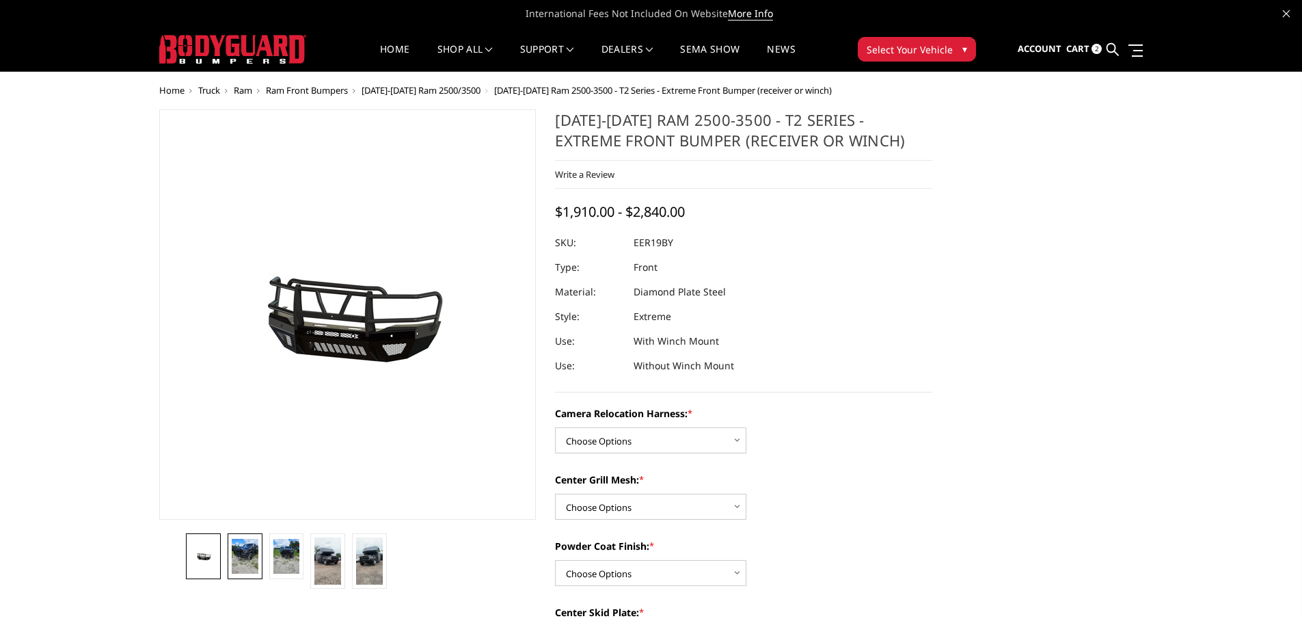
click at [238, 565] on img at bounding box center [245, 557] width 27 height 36
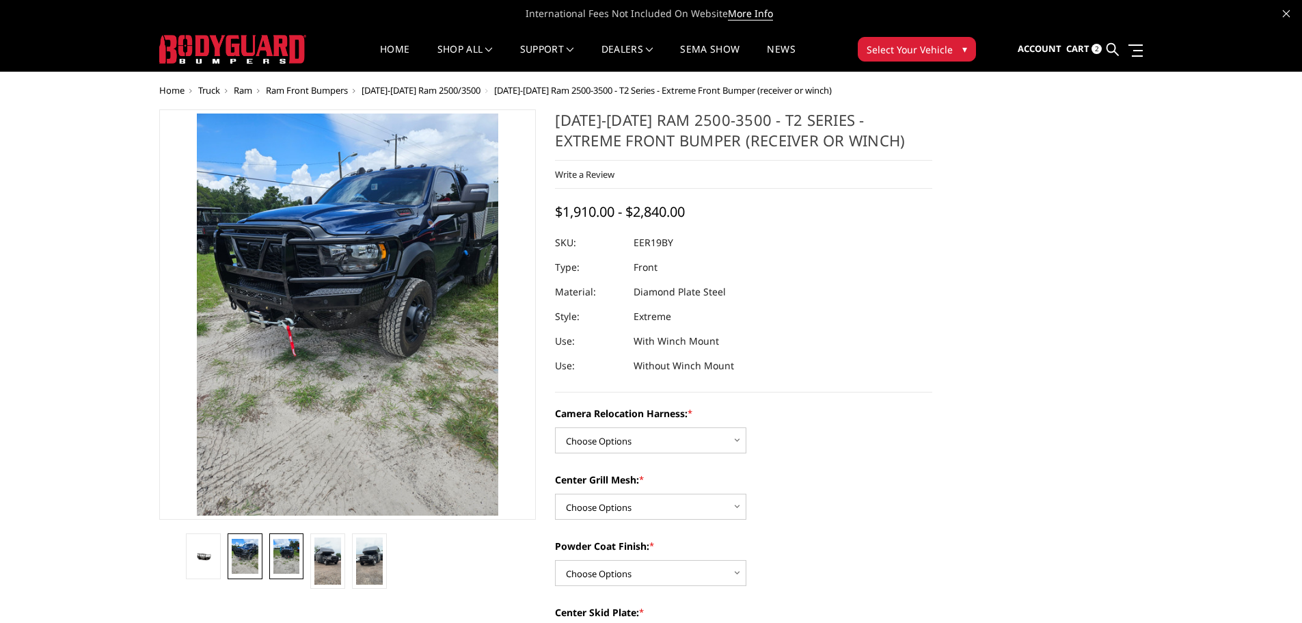
click at [292, 552] on img at bounding box center [286, 557] width 27 height 36
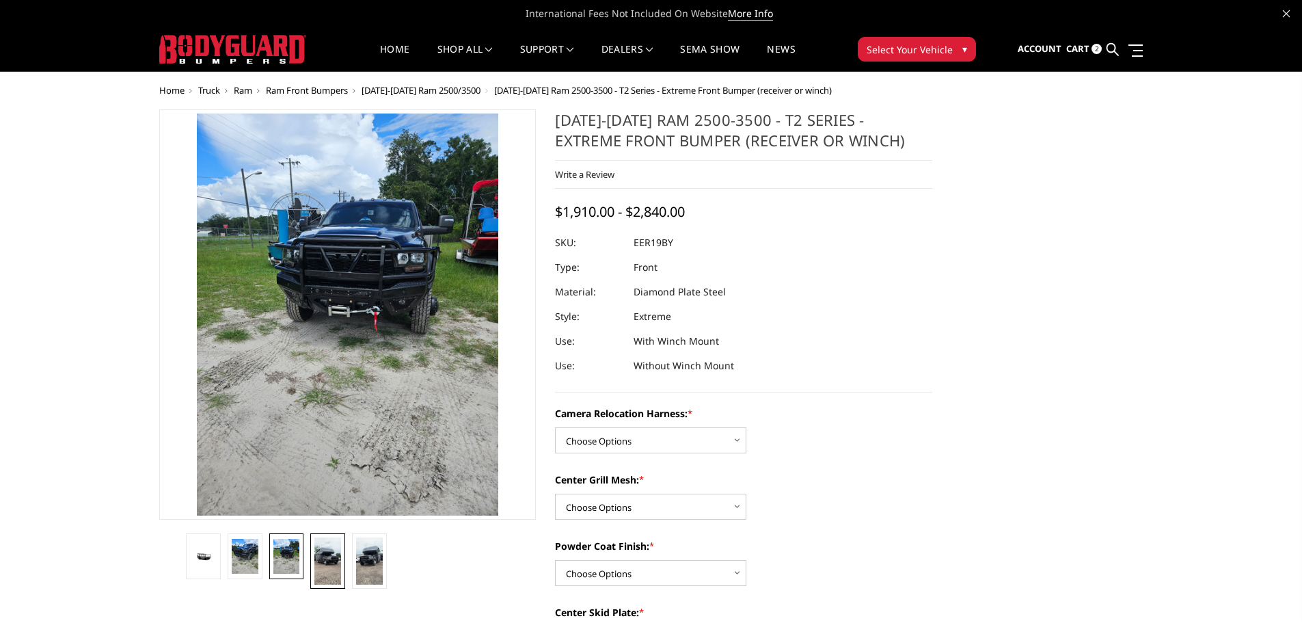
click at [331, 553] on img at bounding box center [327, 560] width 27 height 47
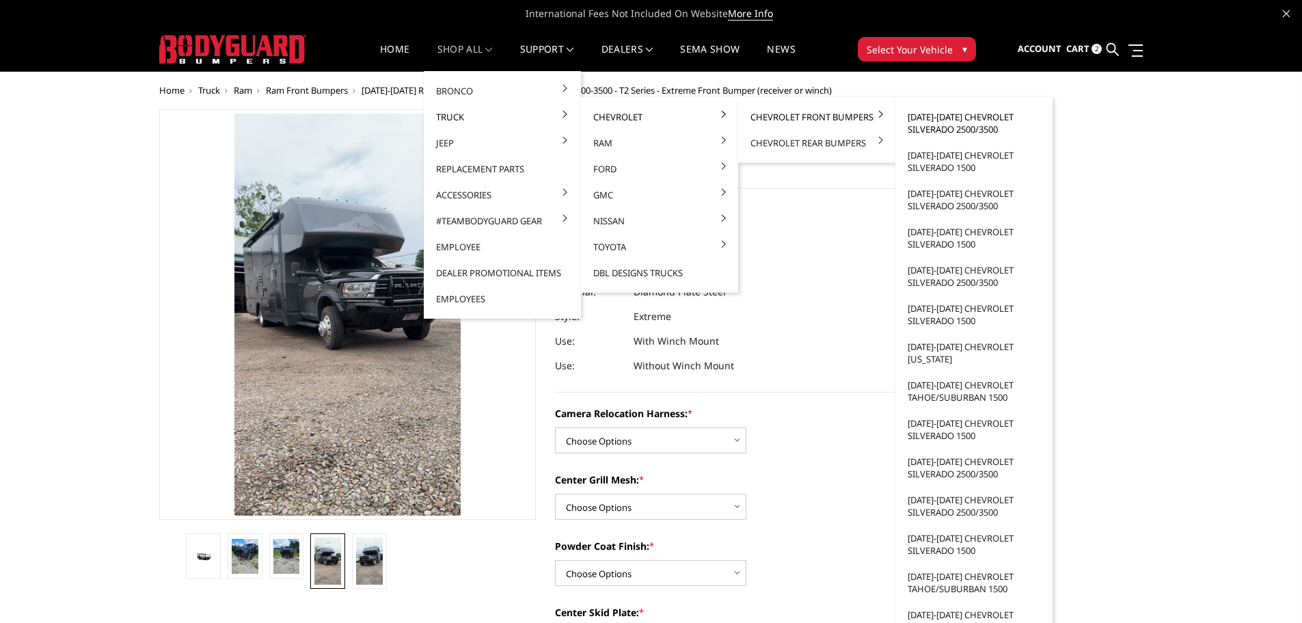
click at [945, 126] on link "[DATE]-[DATE] Chevrolet Silverado 2500/3500" at bounding box center [974, 123] width 146 height 38
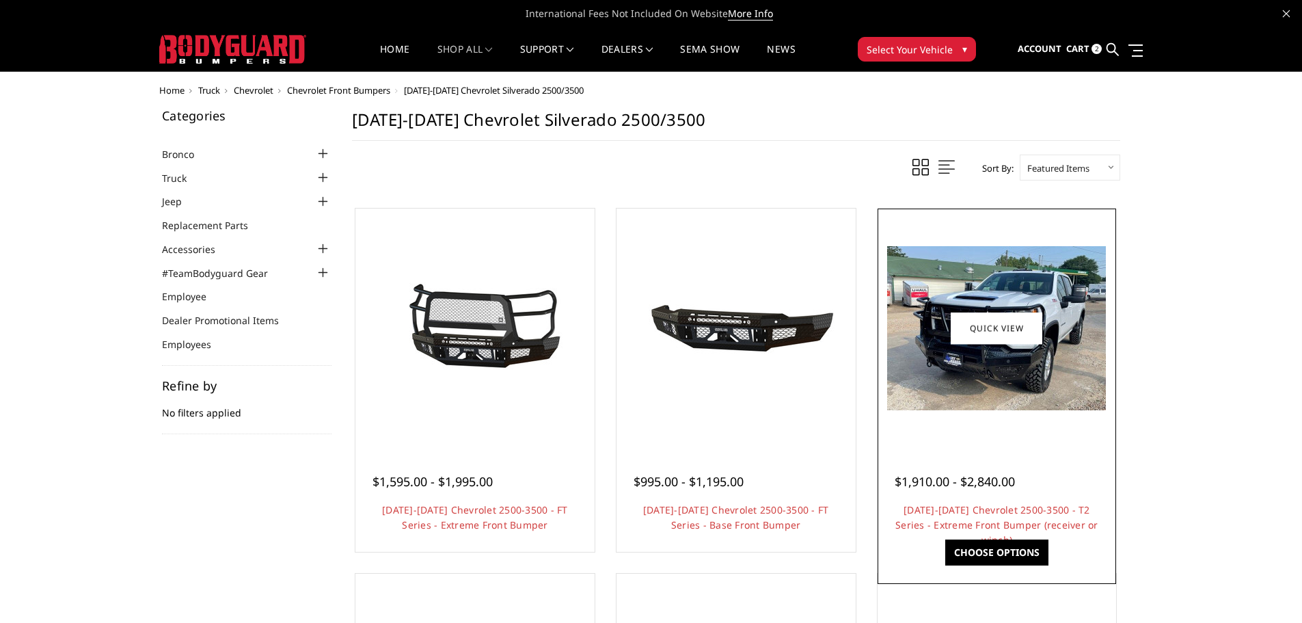
click at [1000, 366] on img at bounding box center [996, 328] width 219 height 164
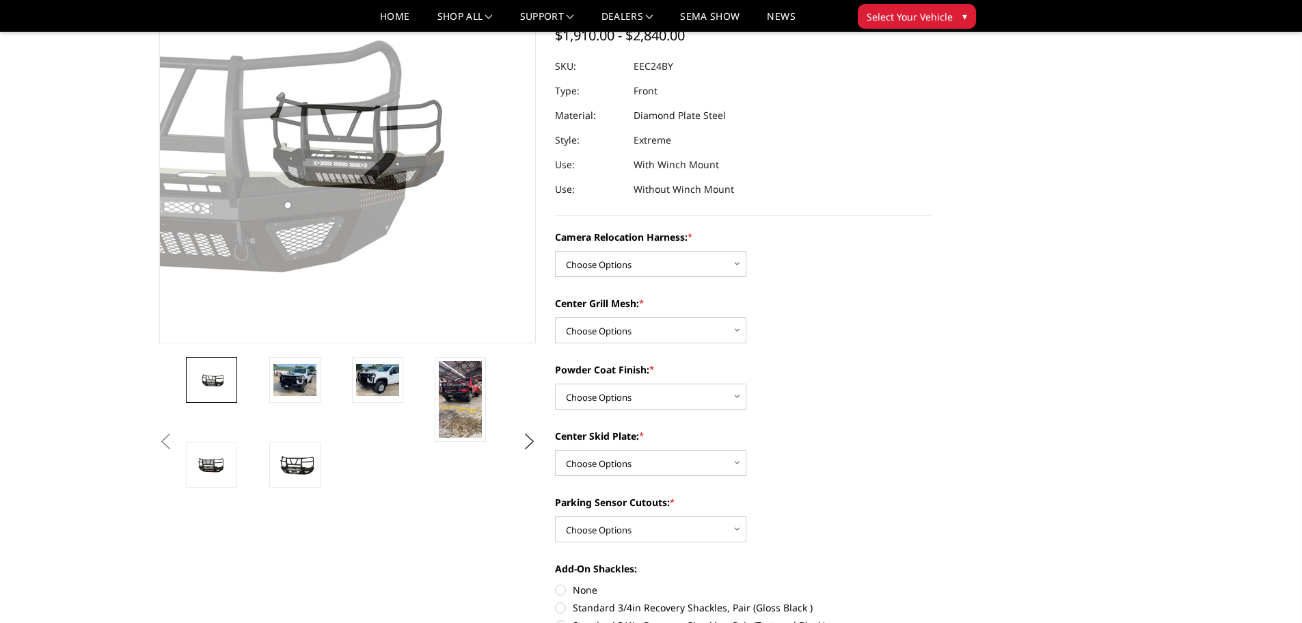
scroll to position [137, 0]
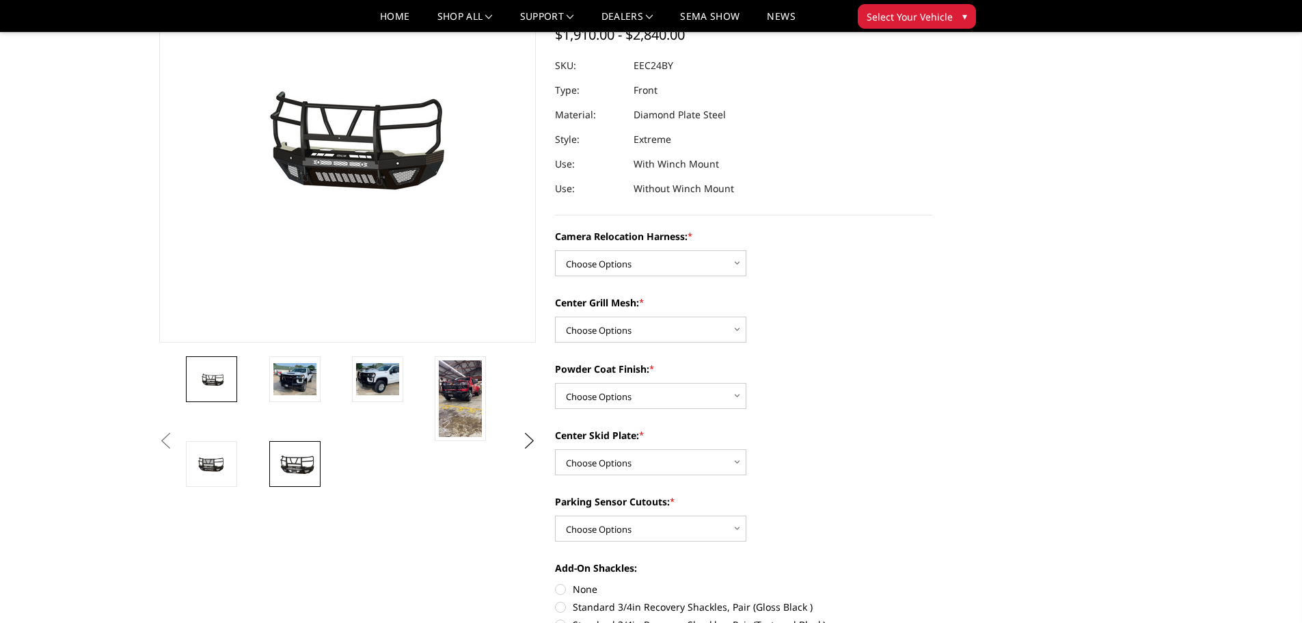
click at [297, 470] on img at bounding box center [294, 464] width 43 height 24
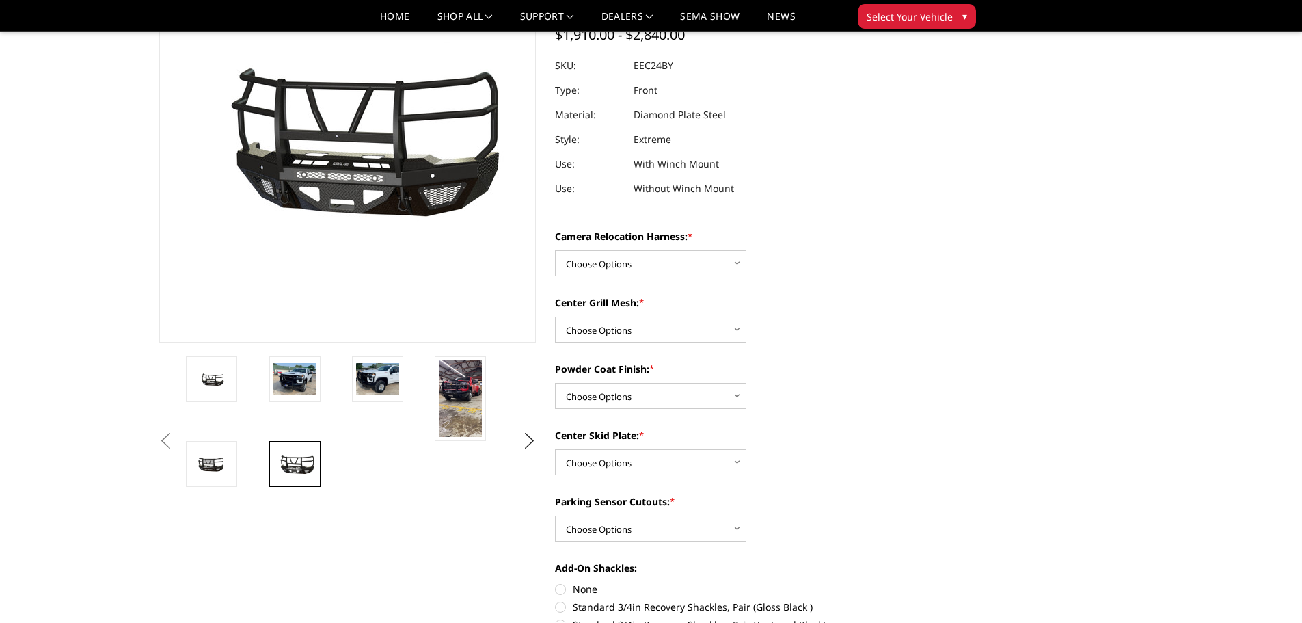
scroll to position [121, 0]
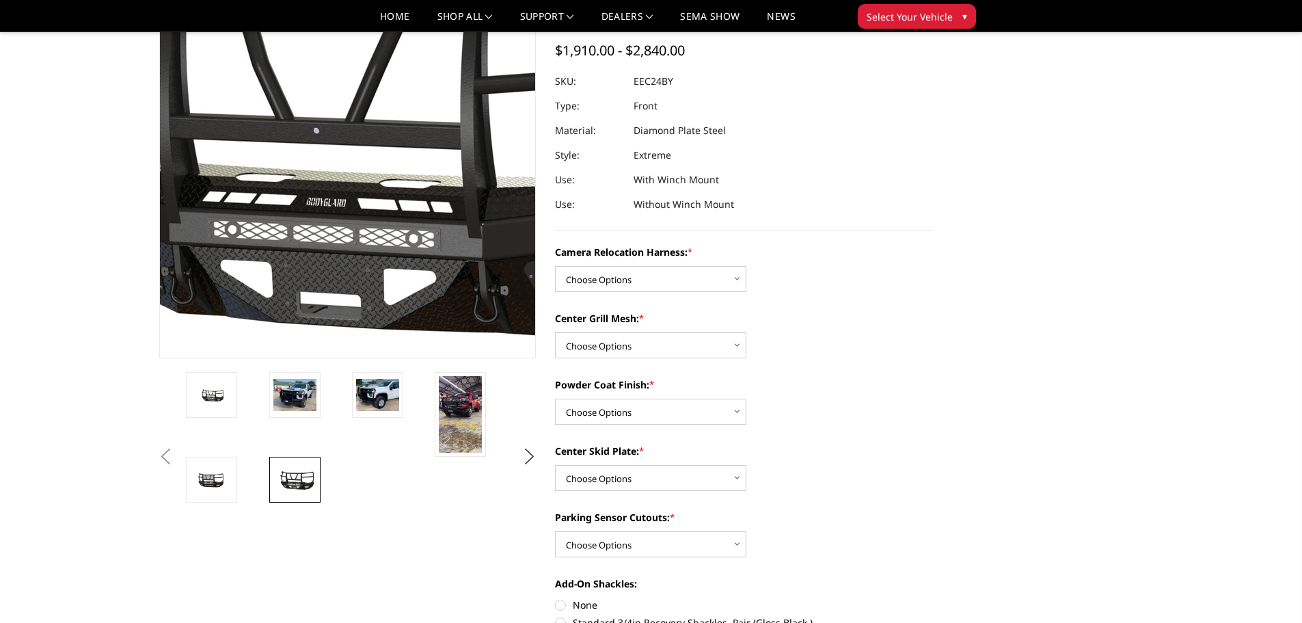
click at [351, 256] on img at bounding box center [343, 133] width 875 height 489
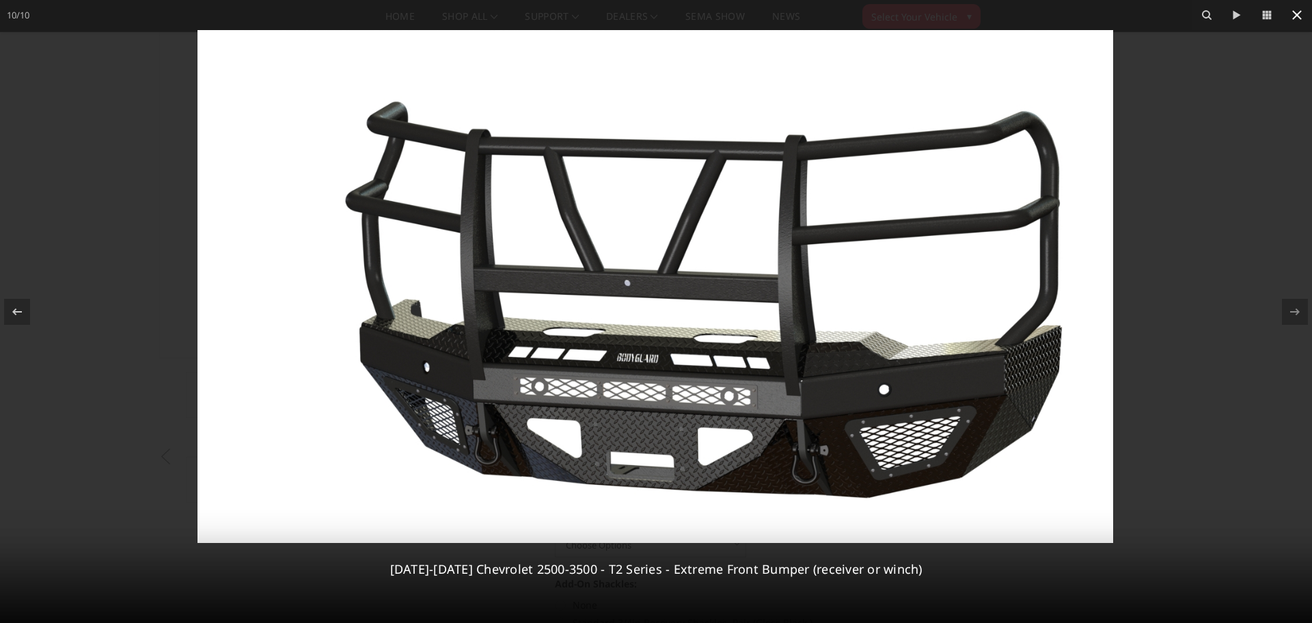
click at [1295, 17] on icon at bounding box center [1297, 15] width 10 height 10
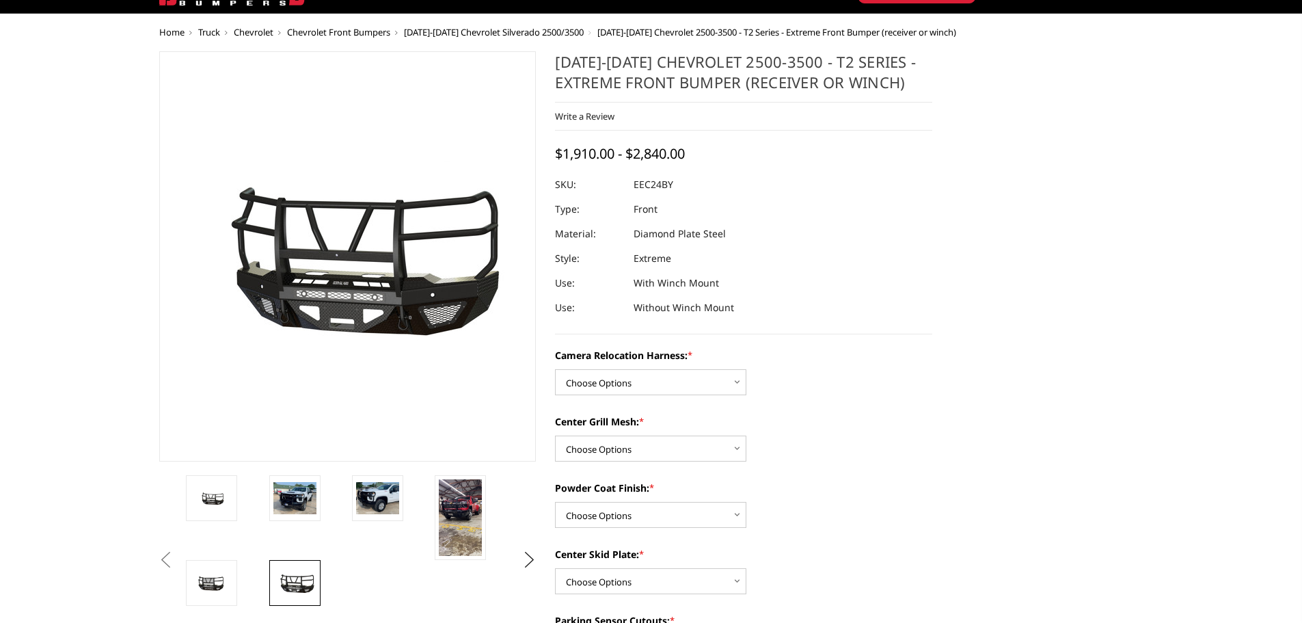
scroll to position [0, 0]
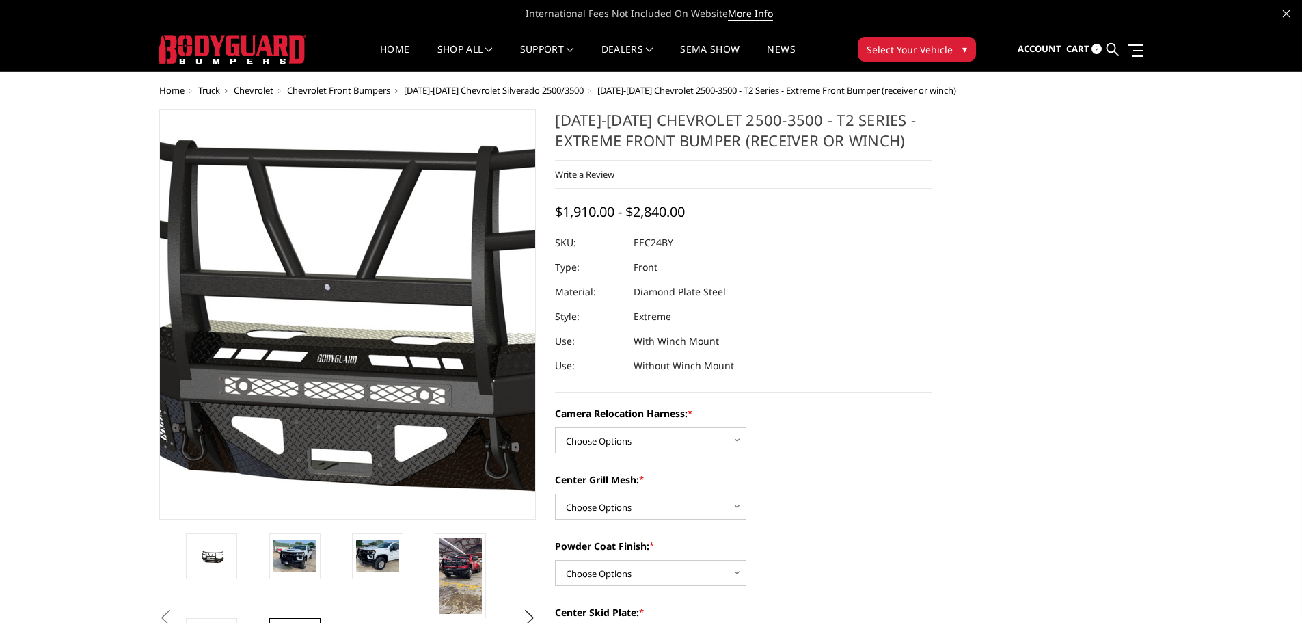
click at [343, 443] on img at bounding box center [354, 290] width 875 height 489
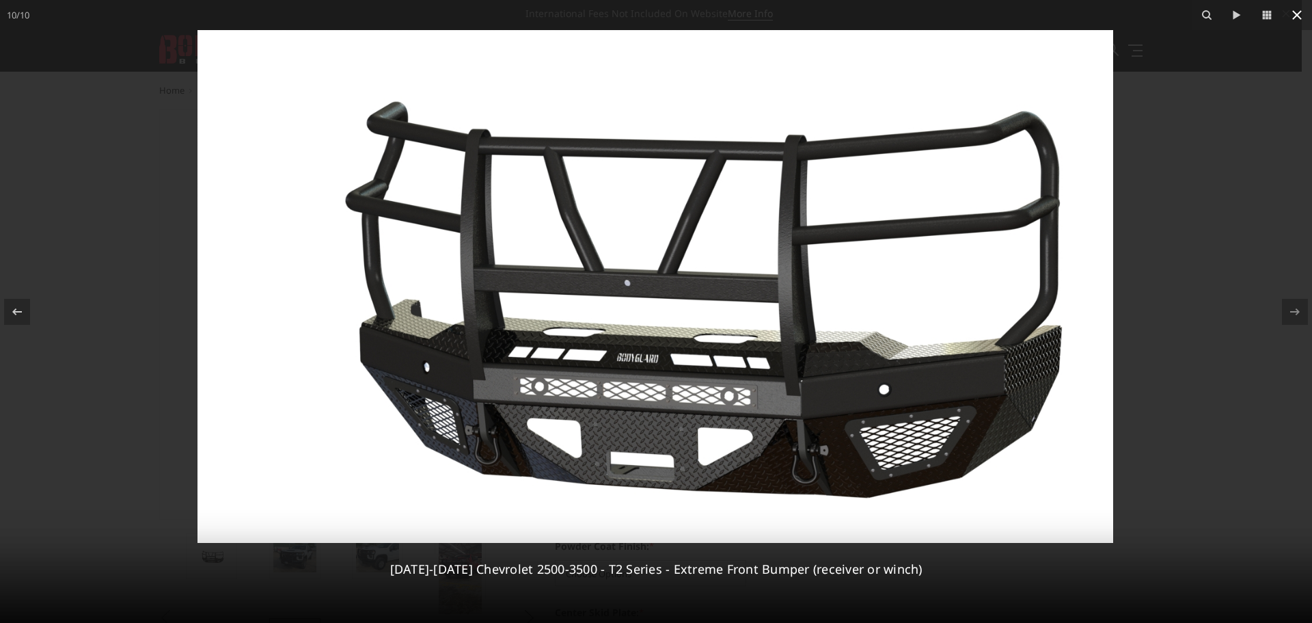
click at [1296, 14] on icon at bounding box center [1297, 15] width 10 height 10
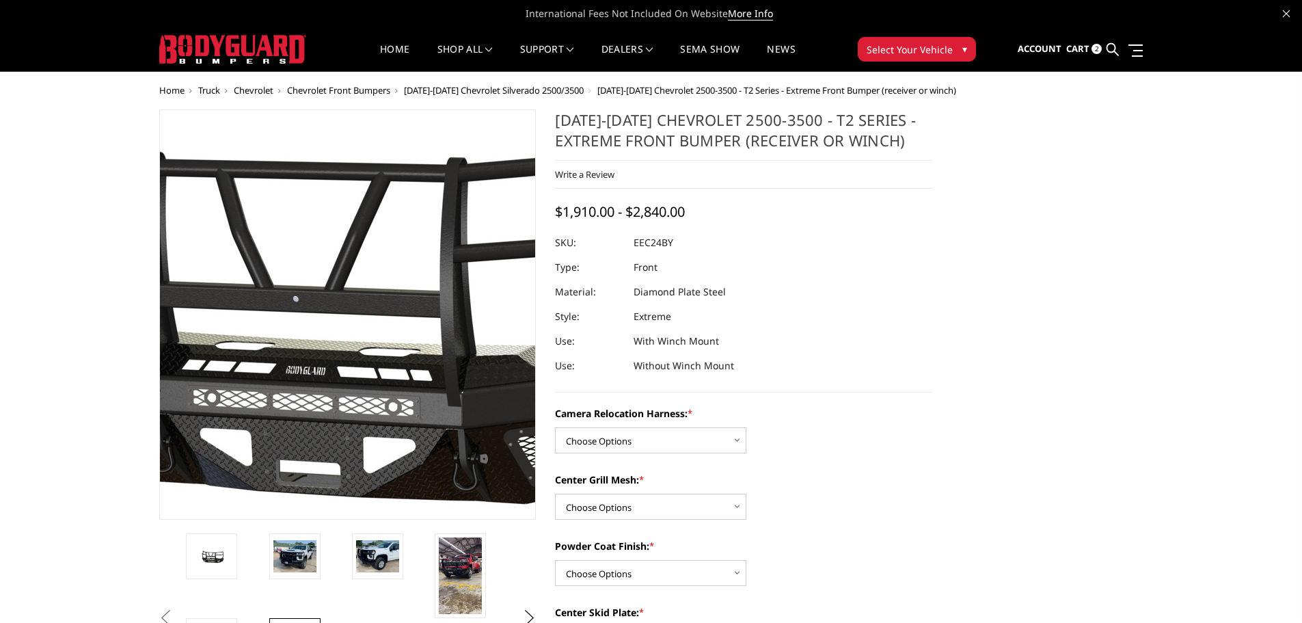
click at [367, 380] on img at bounding box center [322, 301] width 875 height 489
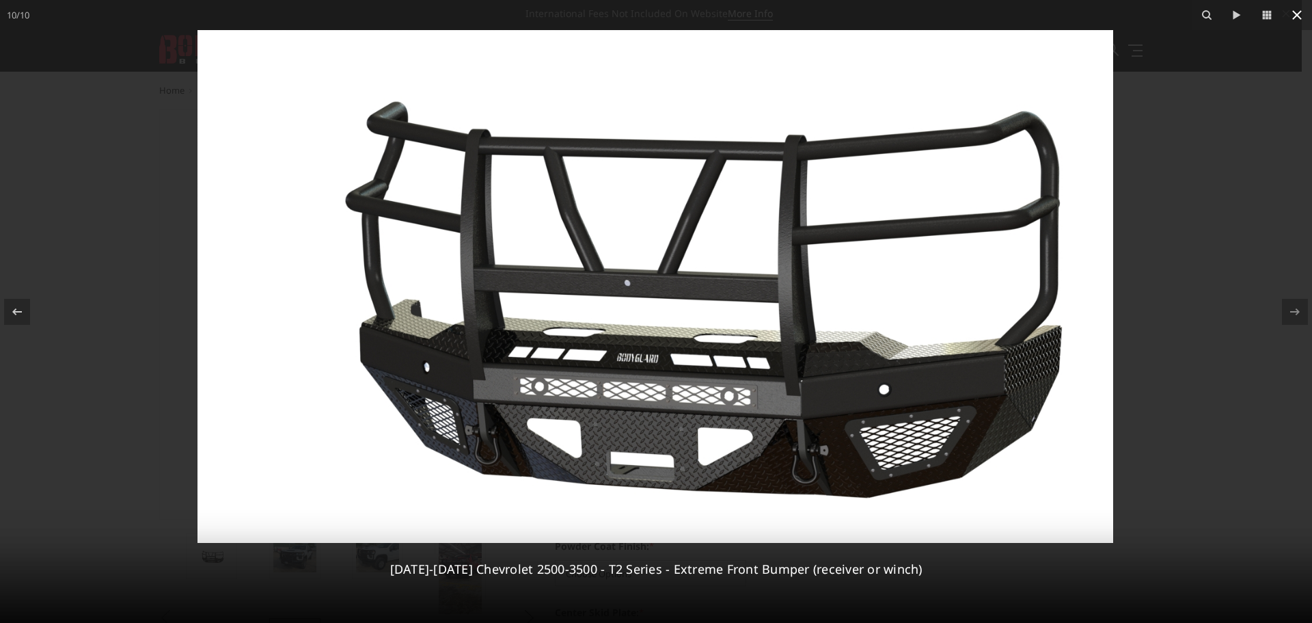
click at [1298, 15] on icon at bounding box center [1297, 15] width 10 height 10
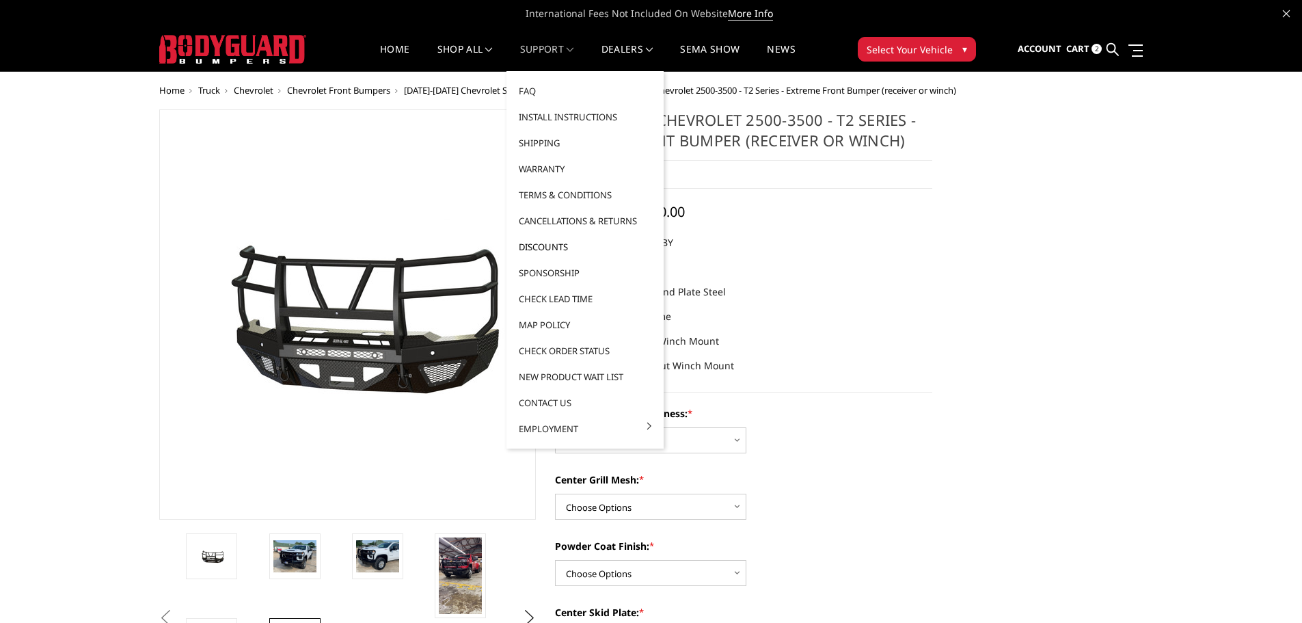
click at [548, 245] on link "Discounts" at bounding box center [585, 247] width 146 height 26
